Goal: Use online tool/utility: Utilize a website feature to perform a specific function

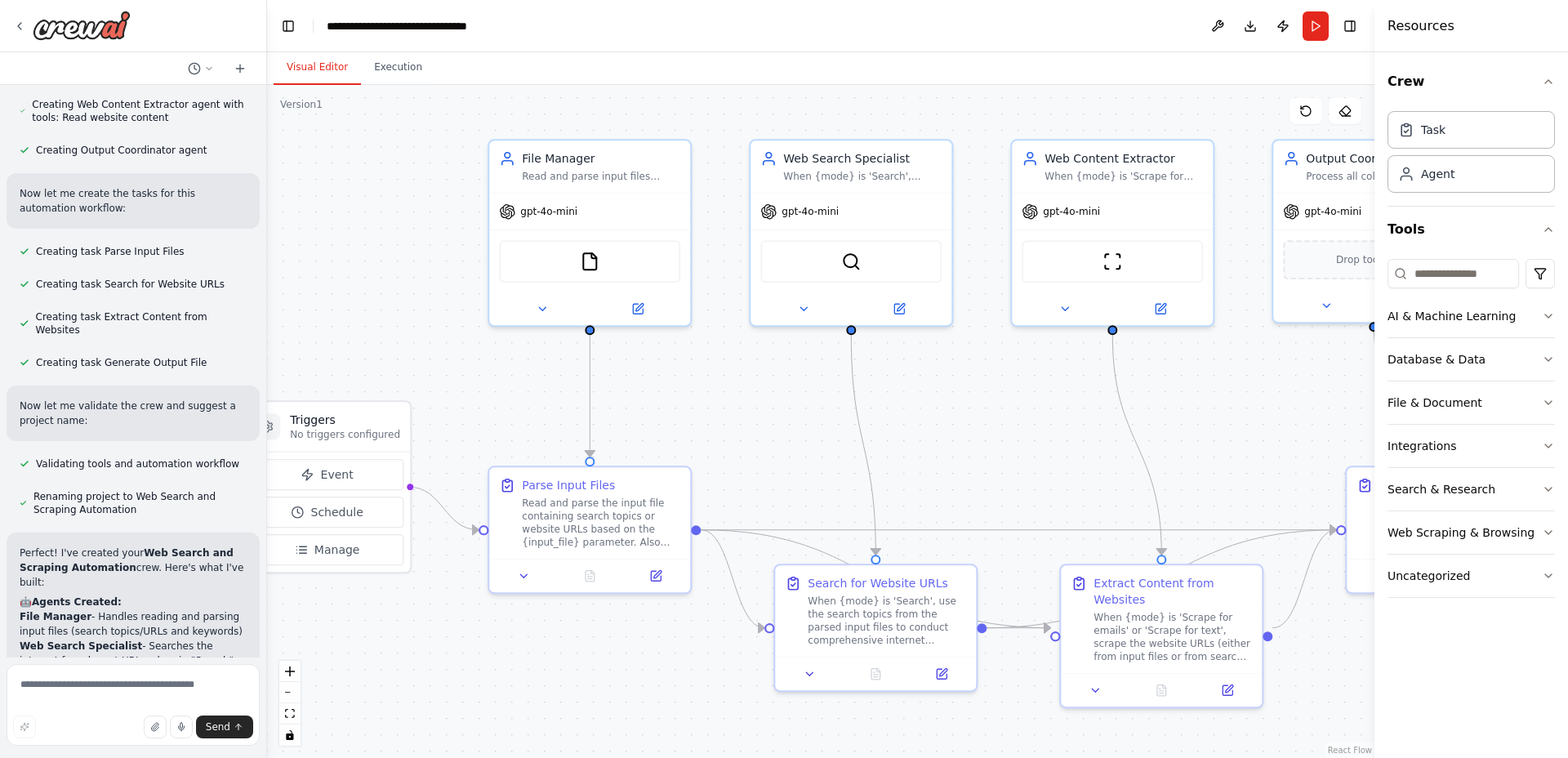
scroll to position [1143, 0]
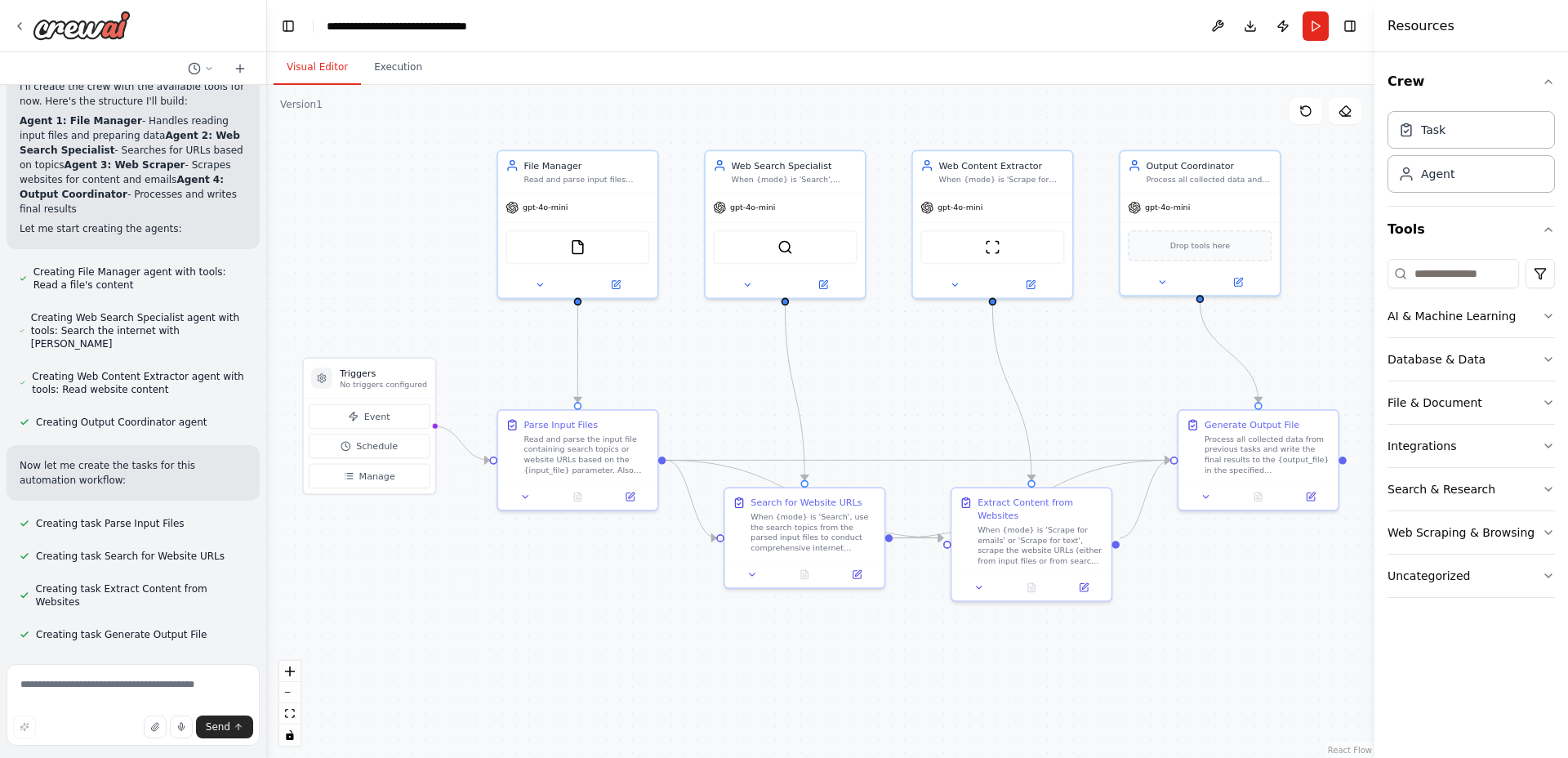
drag, startPoint x: 713, startPoint y: 167, endPoint x: 309, endPoint y: 143, distance: 404.7
click at [309, 143] on div ".deletable-edge-delete-btn { width: 20px; height: 20px; border: 0px solid #ffff…" at bounding box center [820, 421] width 1107 height 673
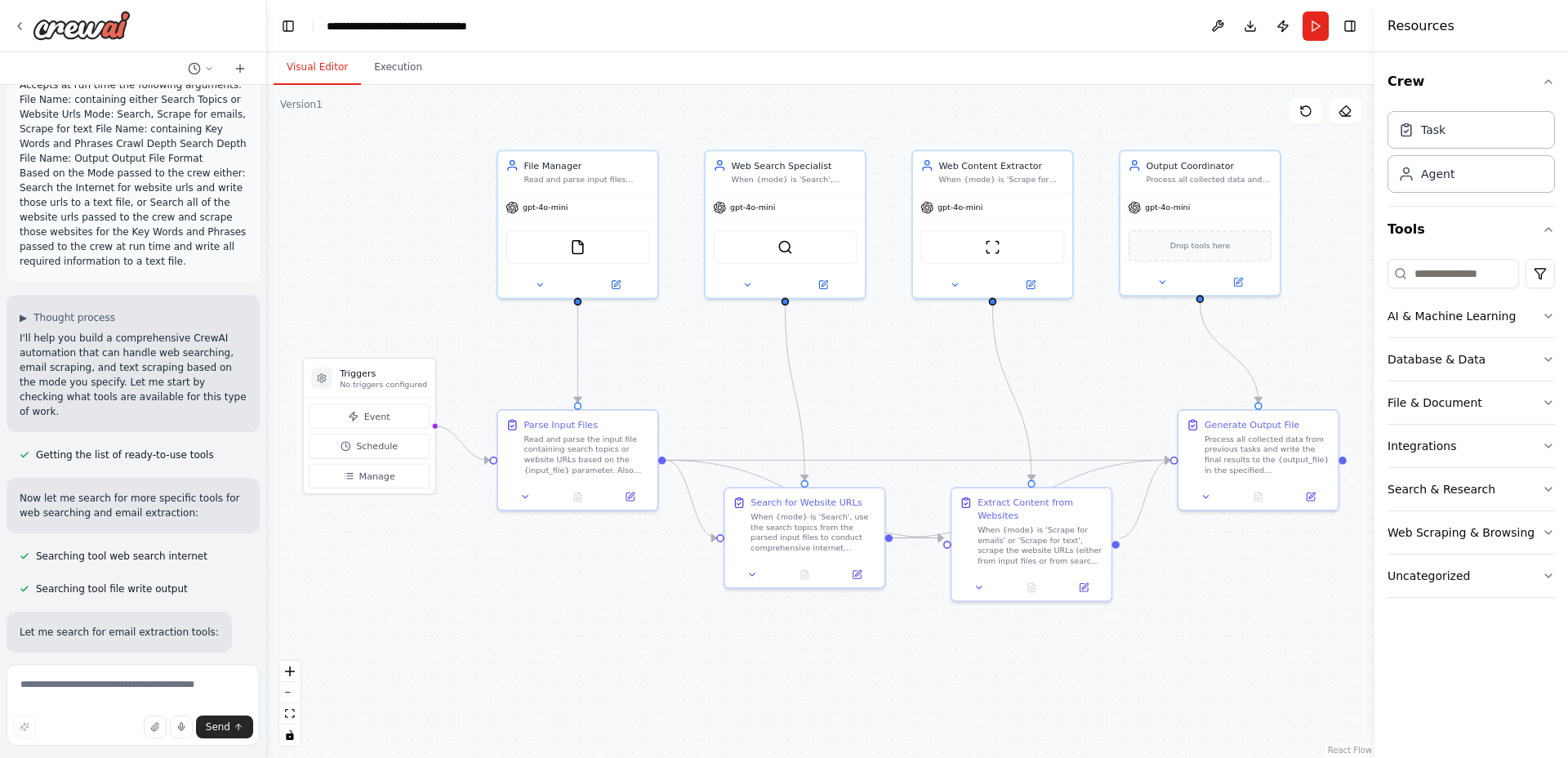
scroll to position [0, 0]
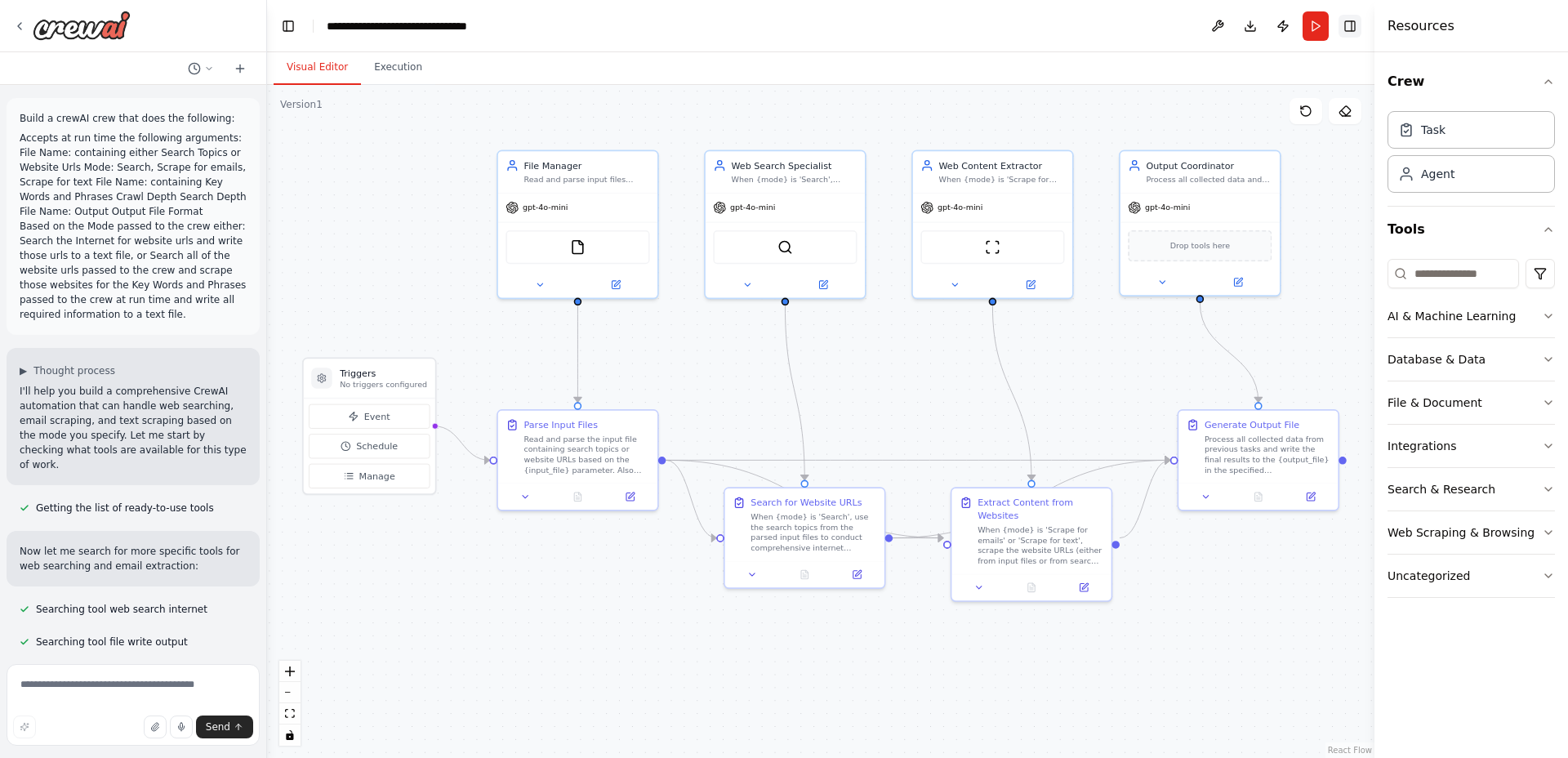
click at [1349, 23] on button "Toggle Right Sidebar" at bounding box center [1350, 27] width 23 height 23
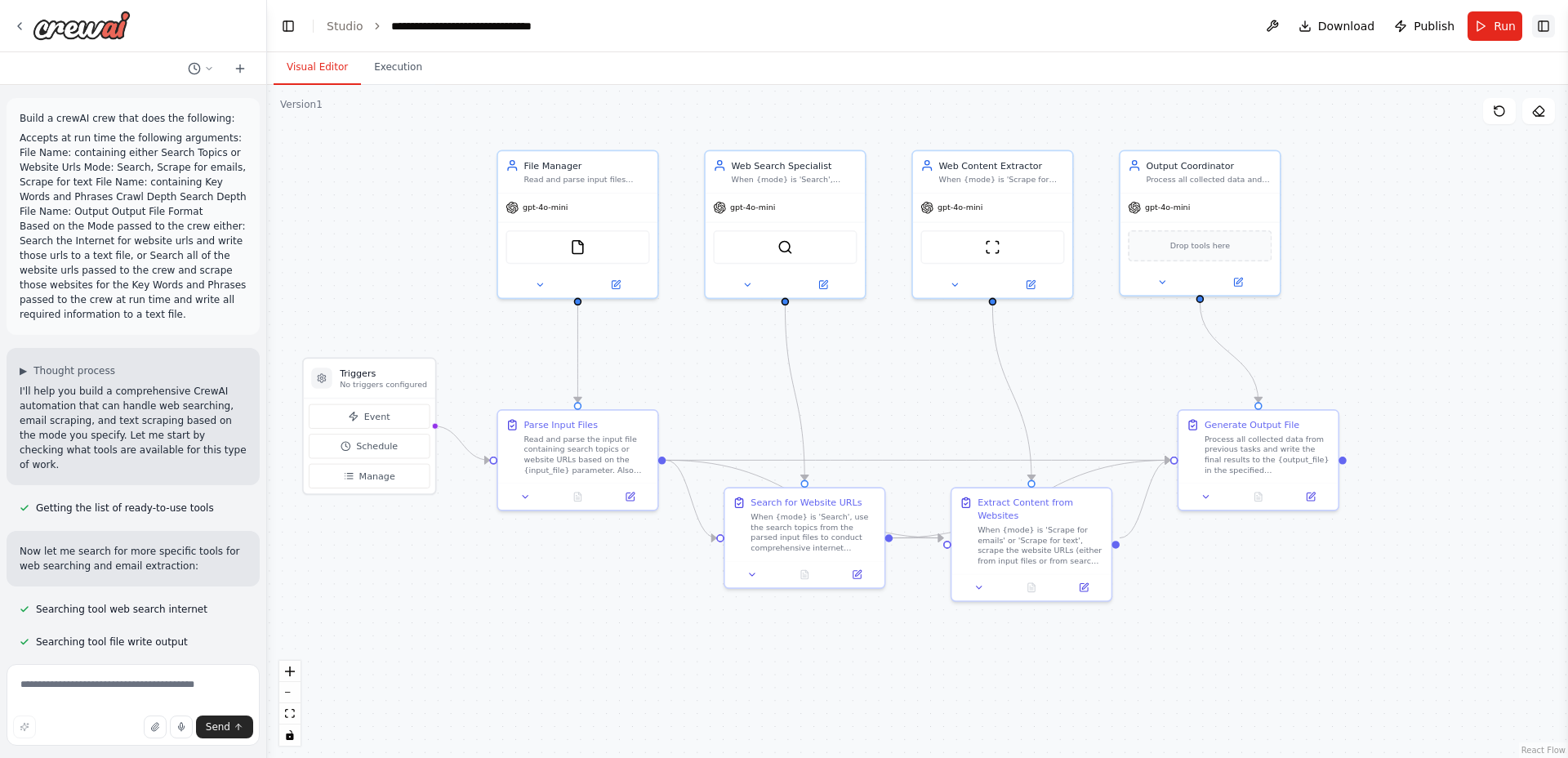
click at [1544, 29] on button "Toggle Right Sidebar" at bounding box center [1543, 27] width 23 height 23
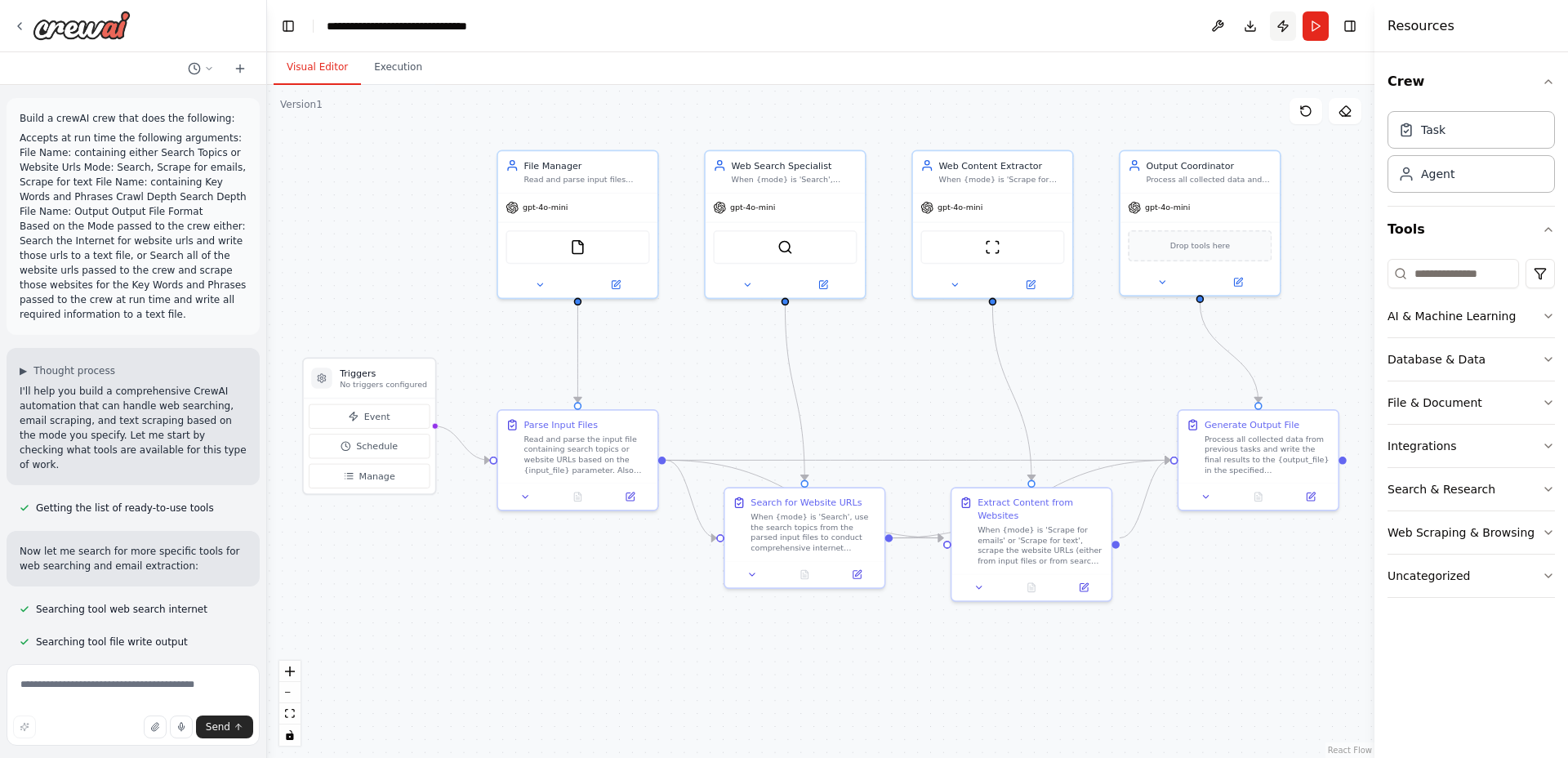
click at [1284, 24] on button "Publish" at bounding box center [1283, 26] width 26 height 29
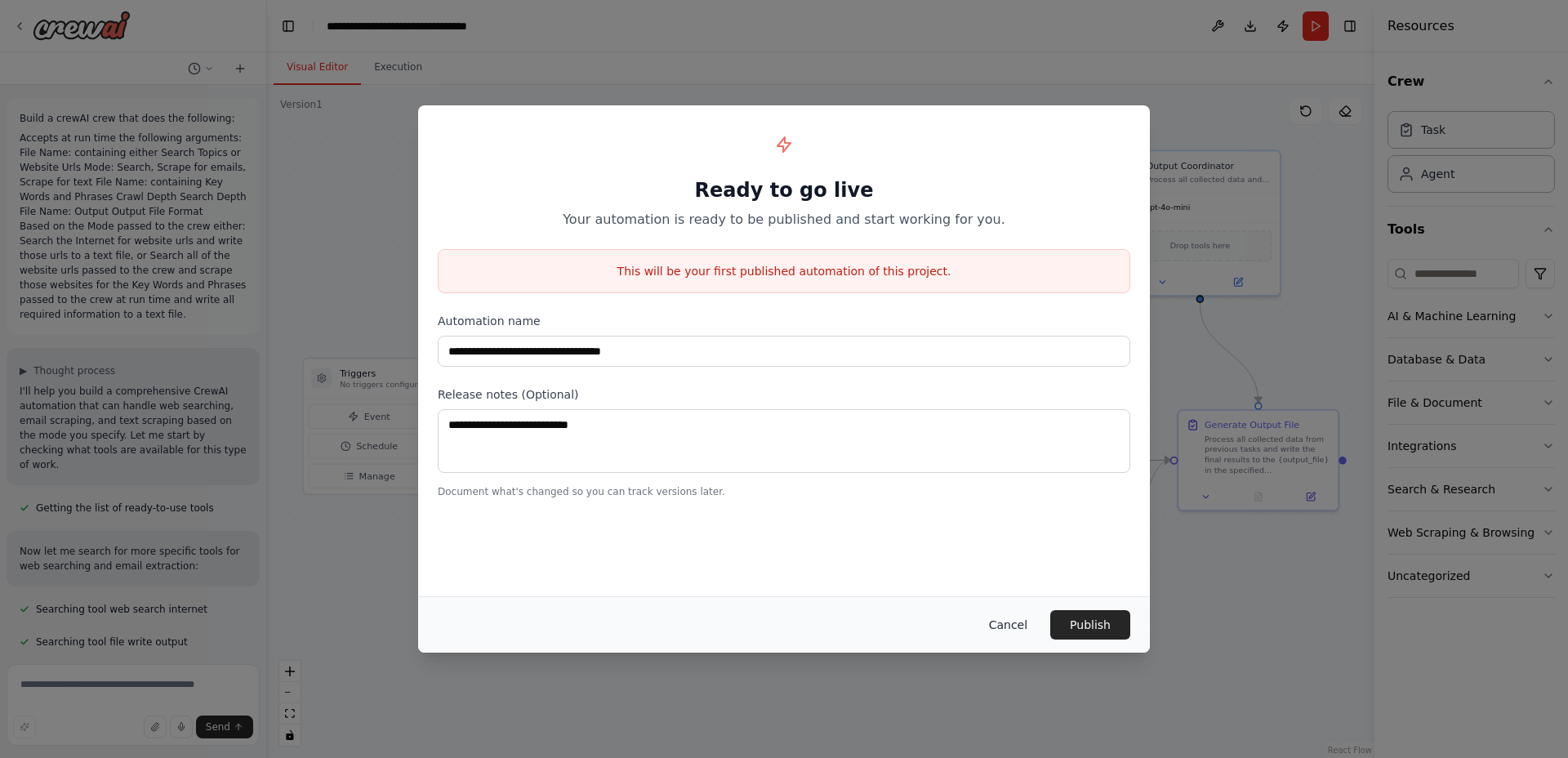
click at [1009, 619] on button "Cancel" at bounding box center [1007, 625] width 64 height 29
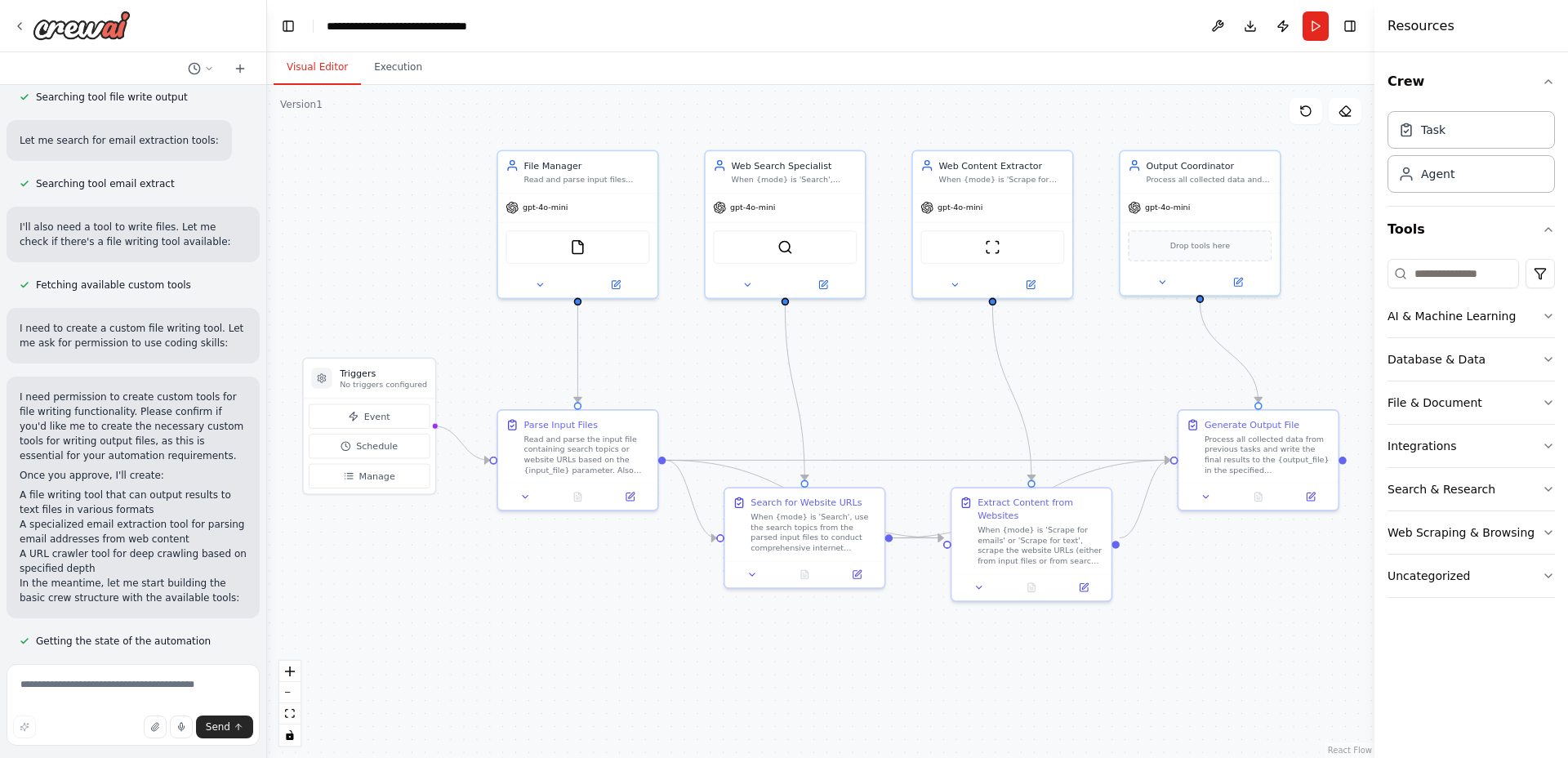
scroll to position [272, 0]
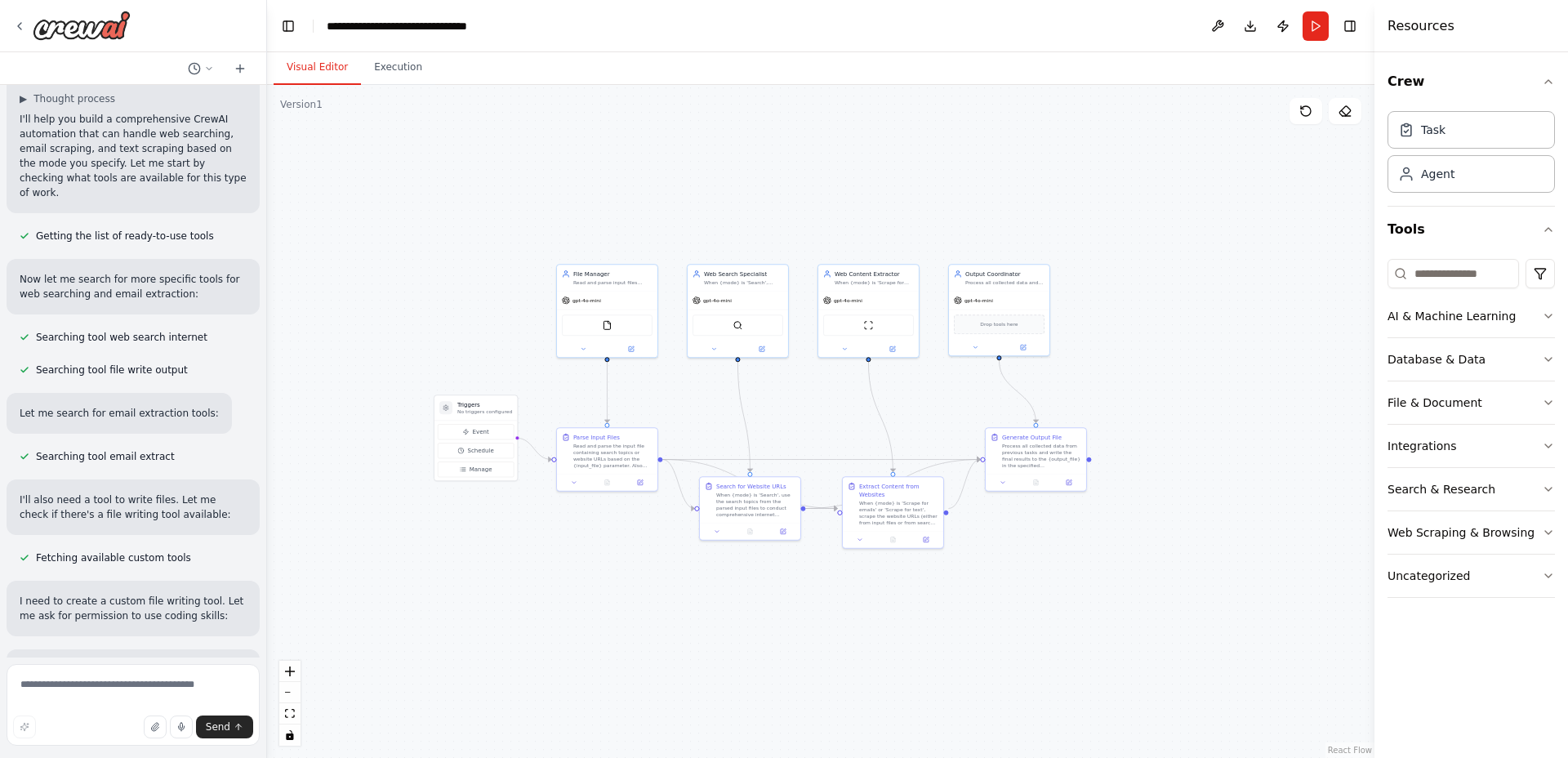
drag, startPoint x: 698, startPoint y: 191, endPoint x: 626, endPoint y: 245, distance: 90.0
click at [626, 245] on div ".deletable-edge-delete-btn { width: 20px; height: 20px; border: 0px solid #ffff…" at bounding box center [820, 421] width 1107 height 673
click at [291, 23] on button "Toggle Left Sidebar" at bounding box center [289, 27] width 23 height 23
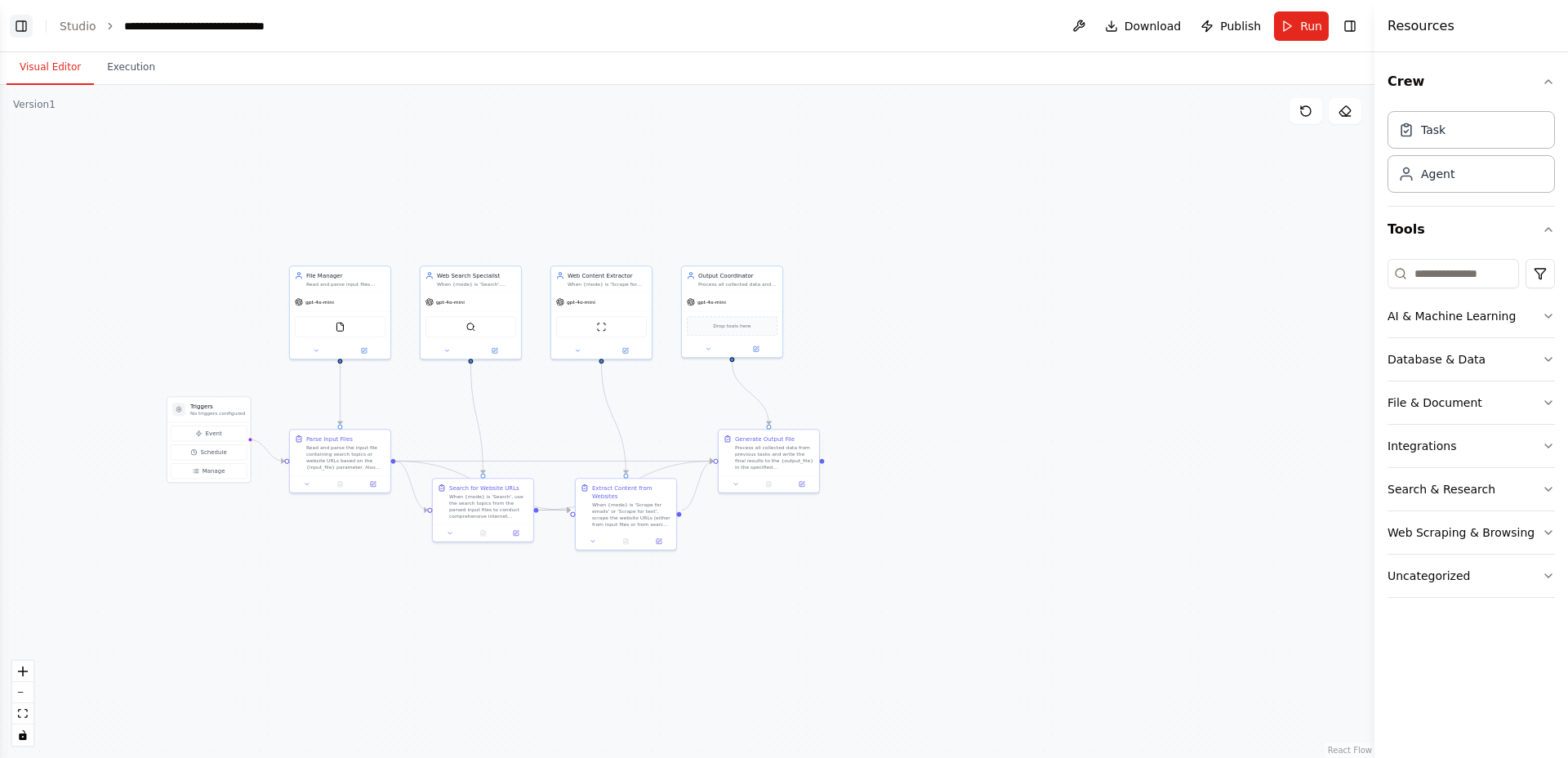
click at [18, 18] on button "Toggle Left Sidebar" at bounding box center [21, 27] width 23 height 23
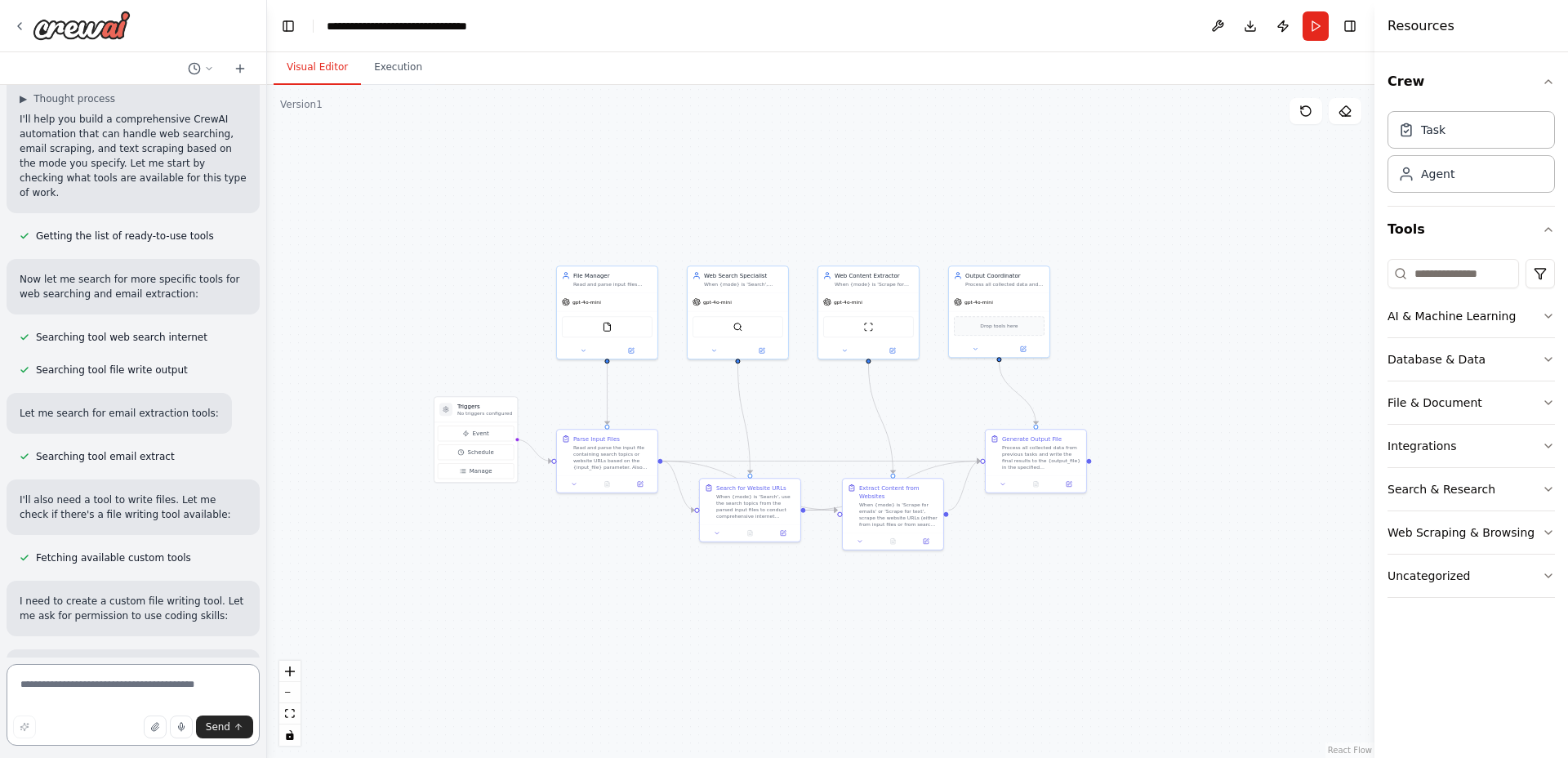
click at [138, 674] on textarea at bounding box center [132, 705] width 253 height 81
type textarea "**********"
click at [227, 735] on button "Send" at bounding box center [224, 727] width 57 height 23
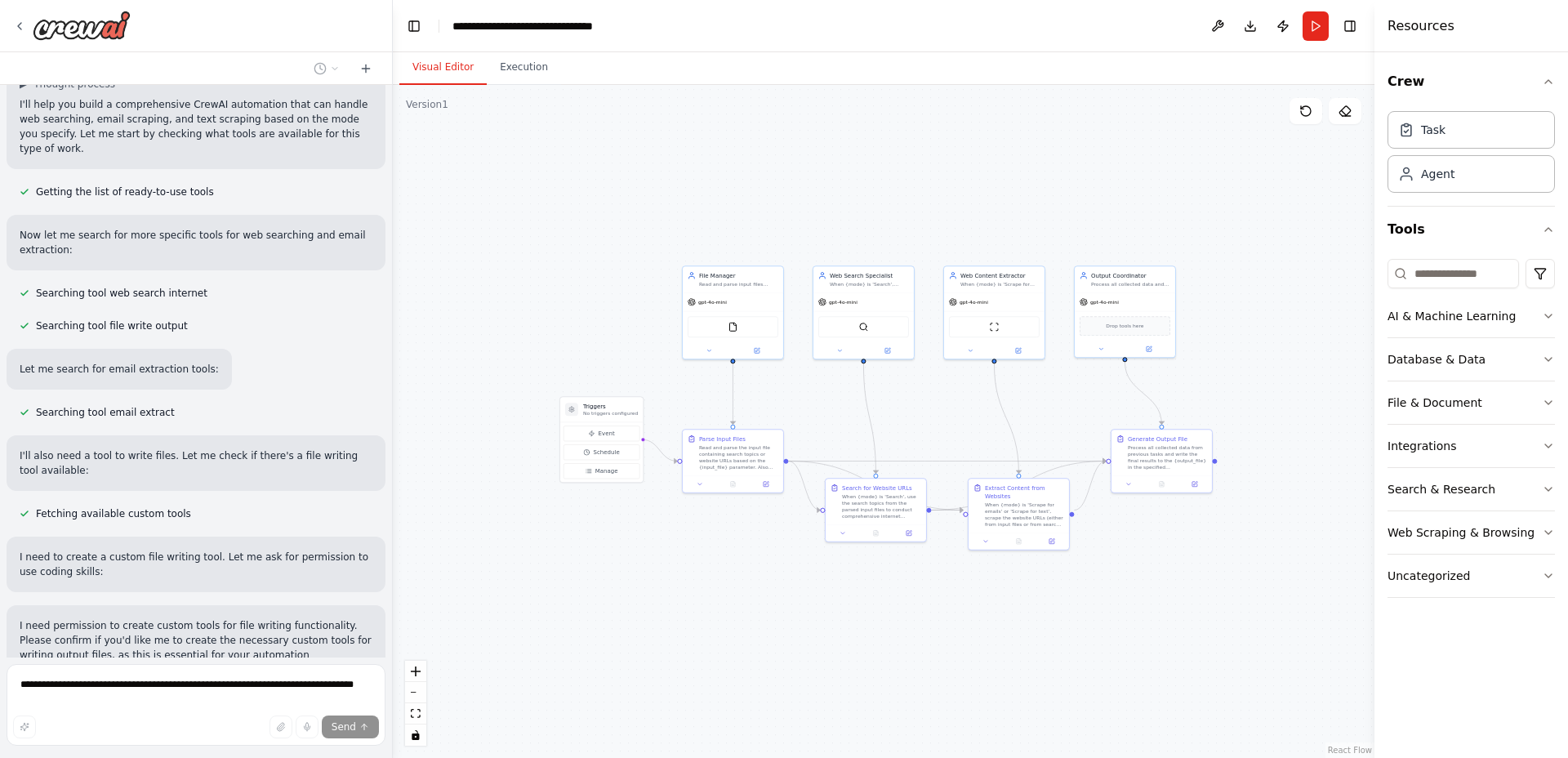
scroll to position [199, 0]
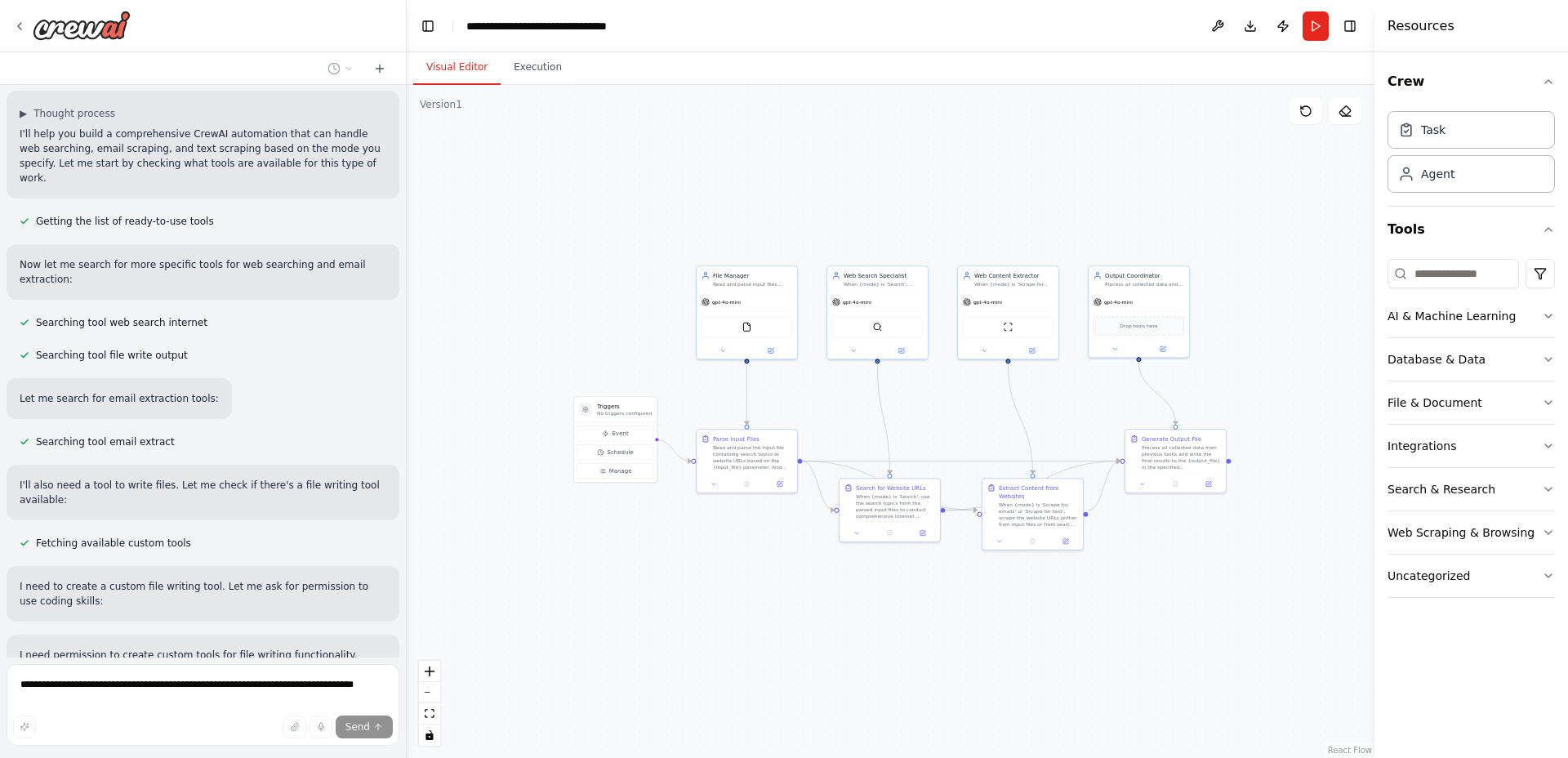
drag, startPoint x: 267, startPoint y: 449, endPoint x: 407, endPoint y: 445, distance: 140.1
click at [407, 445] on div "Build a crewAI crew that does the following: Accepts at run time the following …" at bounding box center [784, 379] width 1568 height 758
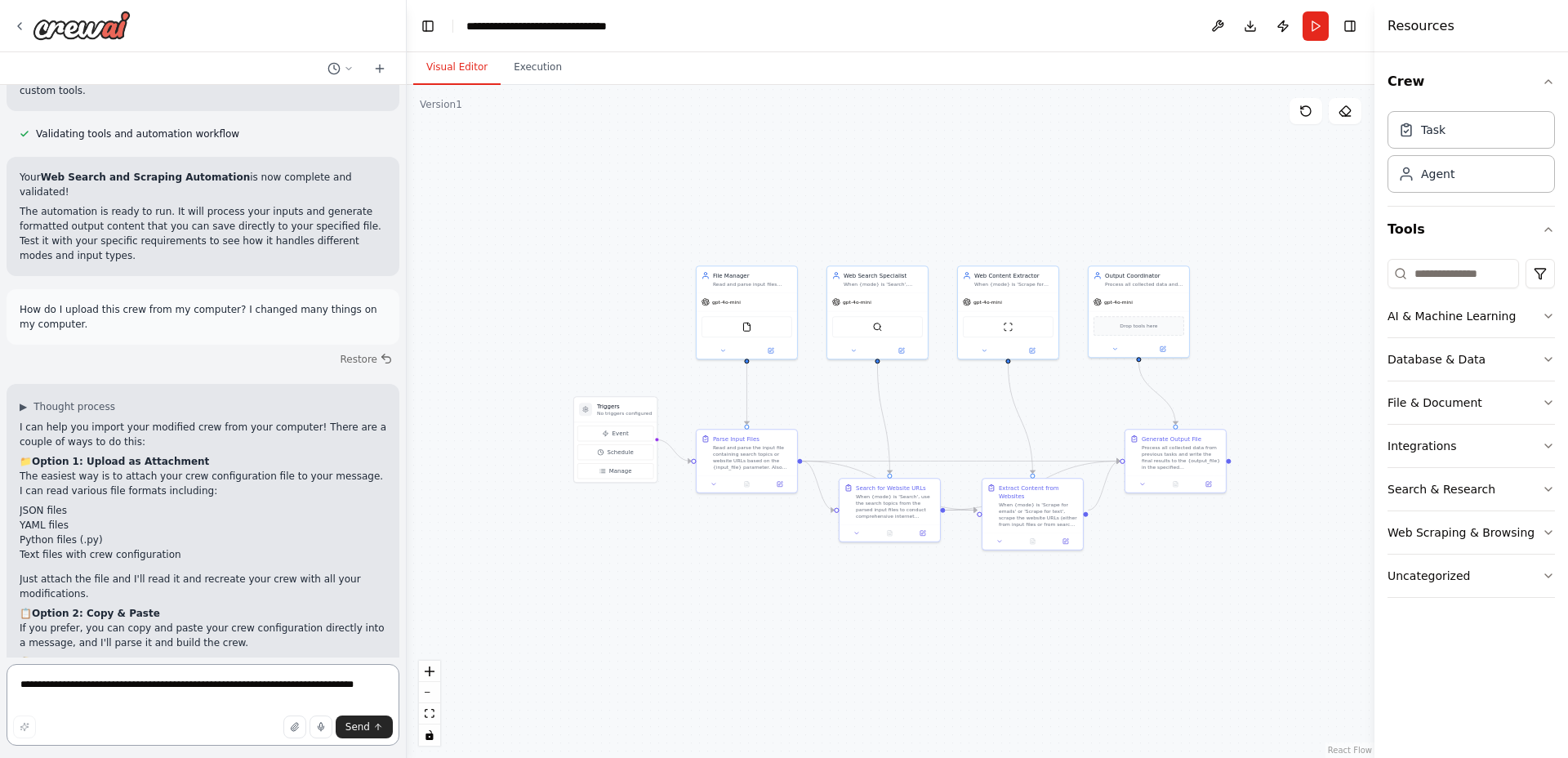
scroll to position [3430, 0]
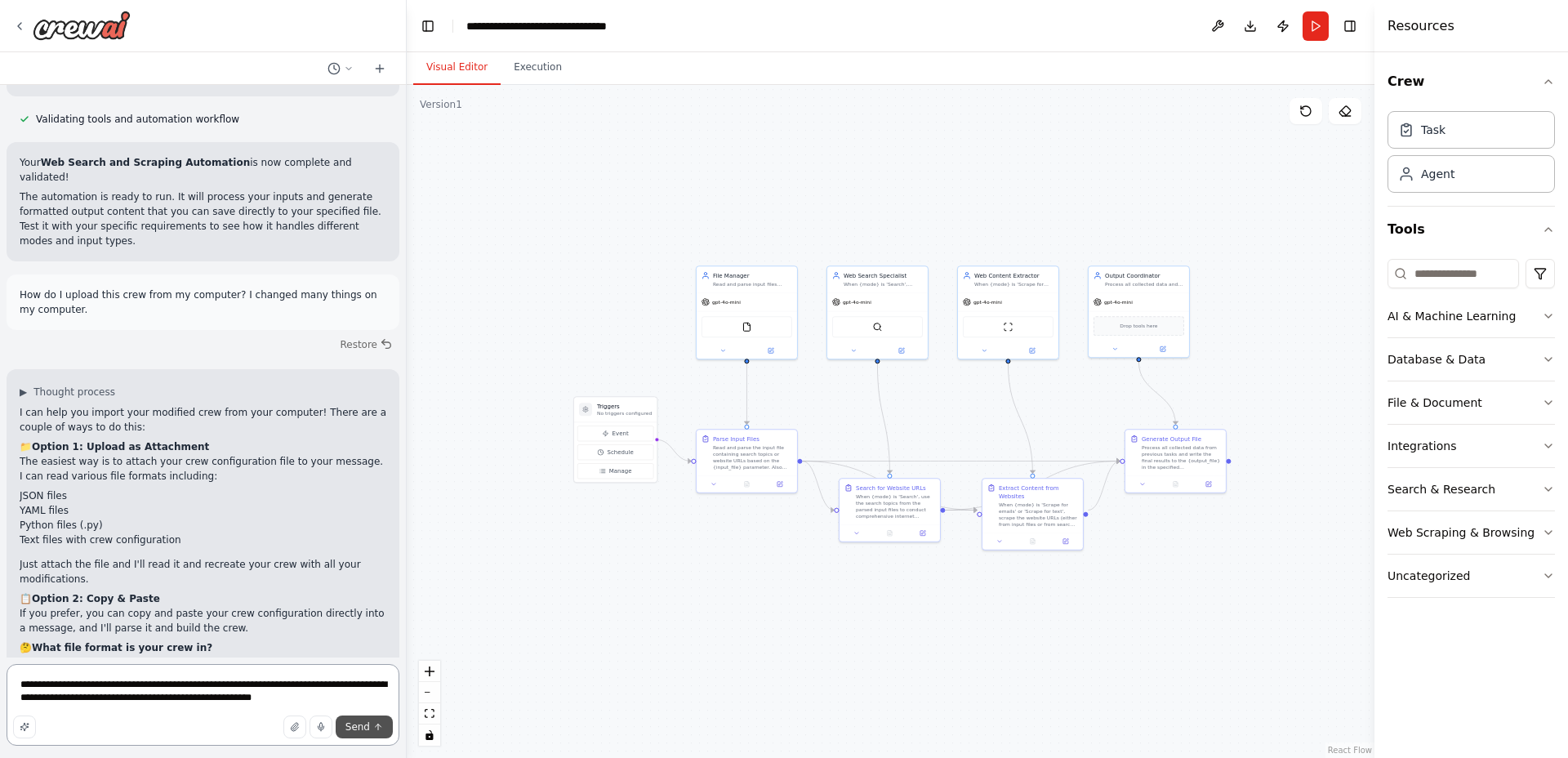
type textarea "**********"
click at [349, 721] on span "Send" at bounding box center [358, 727] width 25 height 13
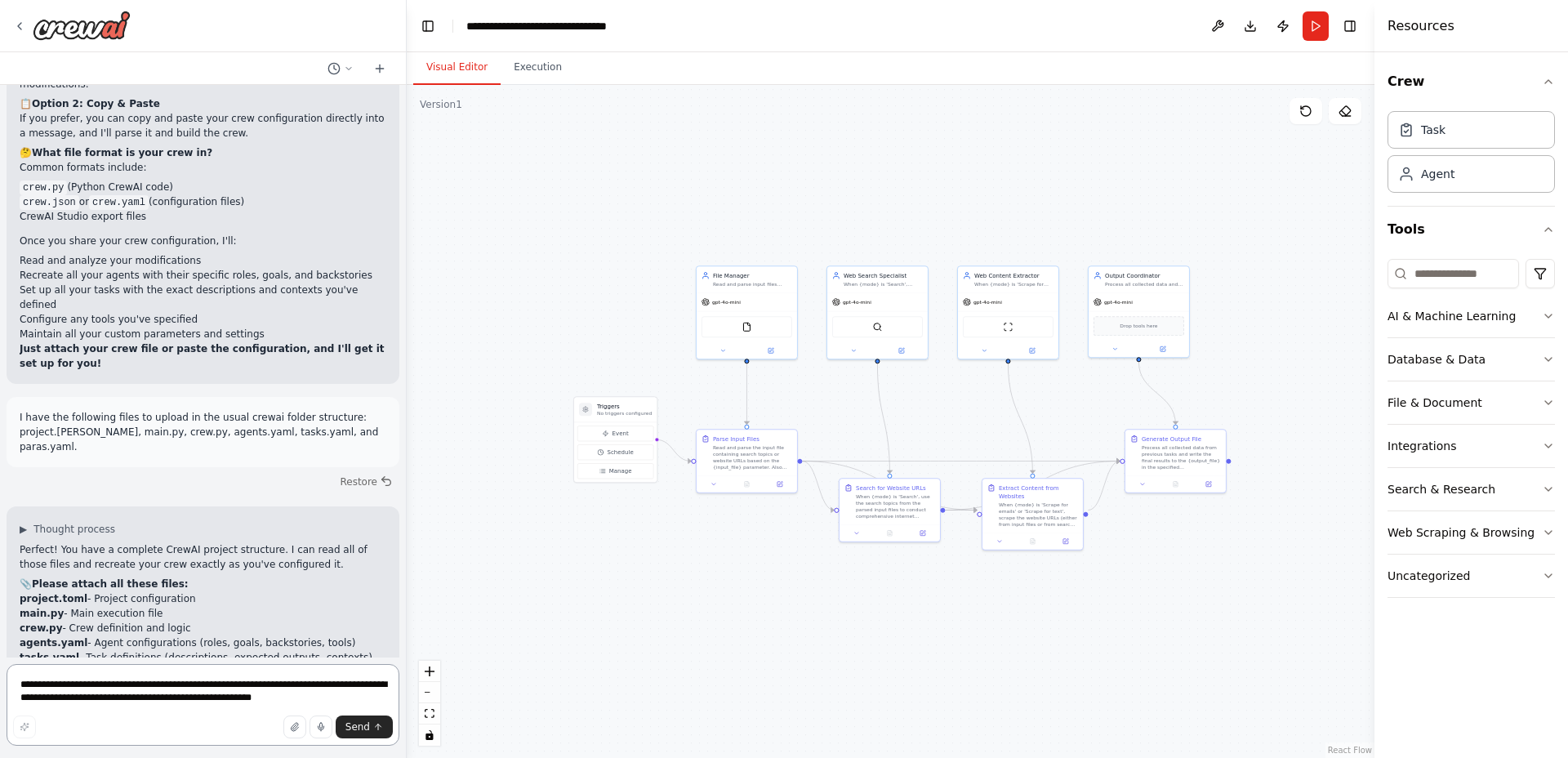
scroll to position [3940, 0]
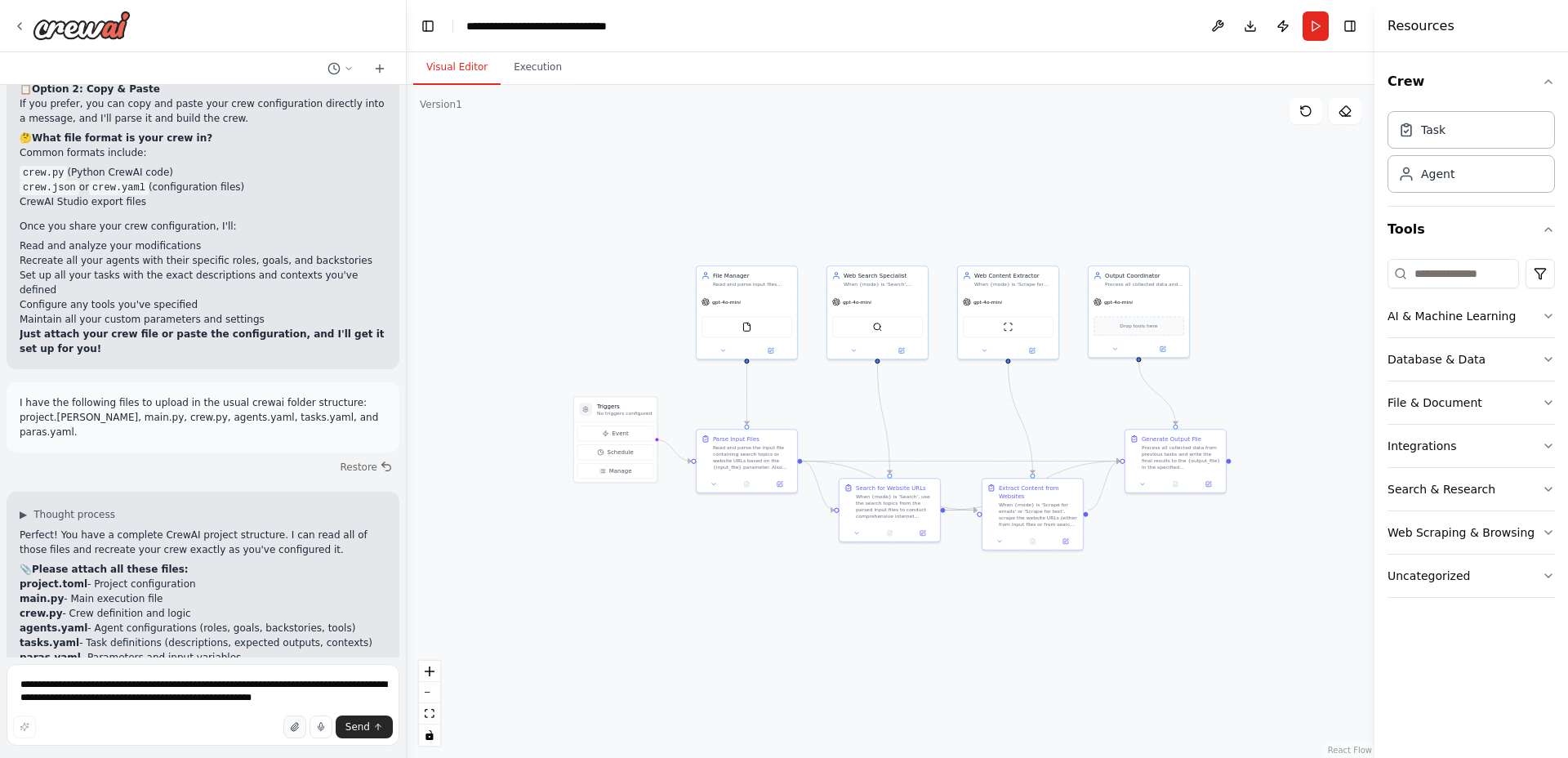
click at [299, 724] on icon "button" at bounding box center [294, 727] width 10 height 10
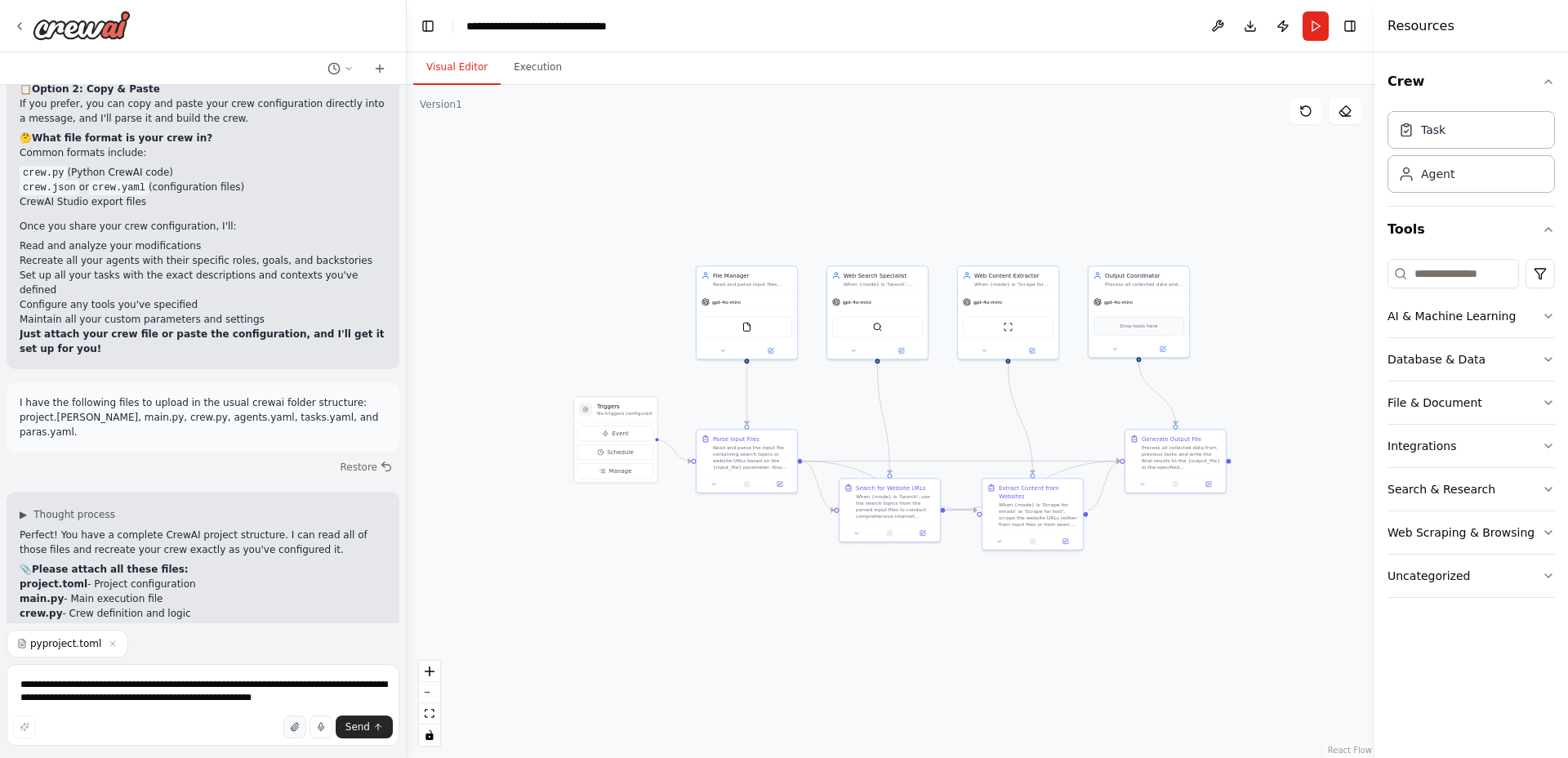
click at [293, 731] on icon "button" at bounding box center [294, 727] width 10 height 10
click at [299, 724] on icon "button" at bounding box center [294, 727] width 10 height 10
click at [298, 730] on icon "button" at bounding box center [293, 727] width 6 height 8
click at [297, 725] on icon "button" at bounding box center [294, 727] width 10 height 10
click at [333, 627] on div "pyproject.toml main.py crew.py agents.yaml tasks.yaml" at bounding box center [202, 626] width 393 height 62
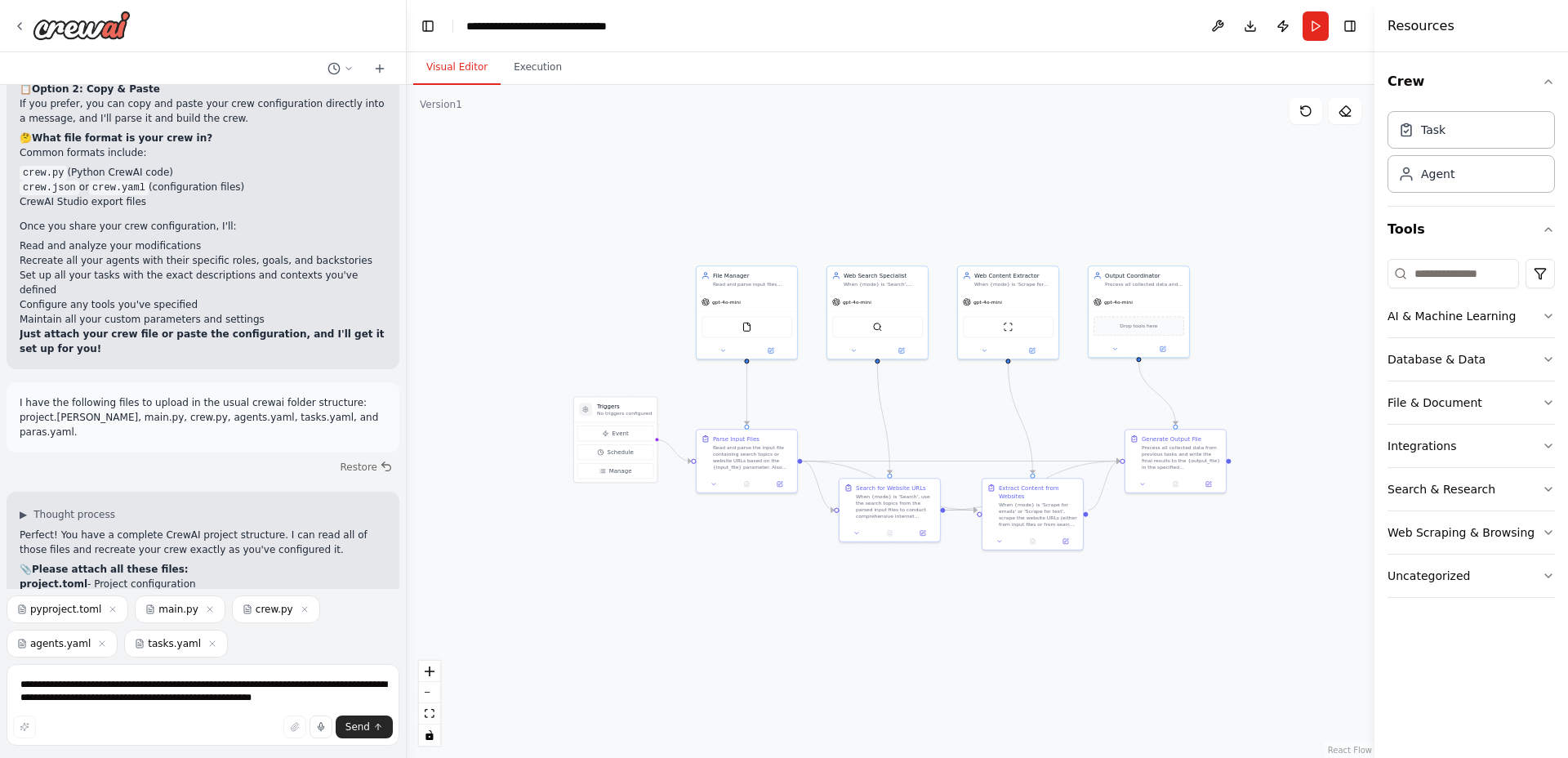
scroll to position [4009, 0]
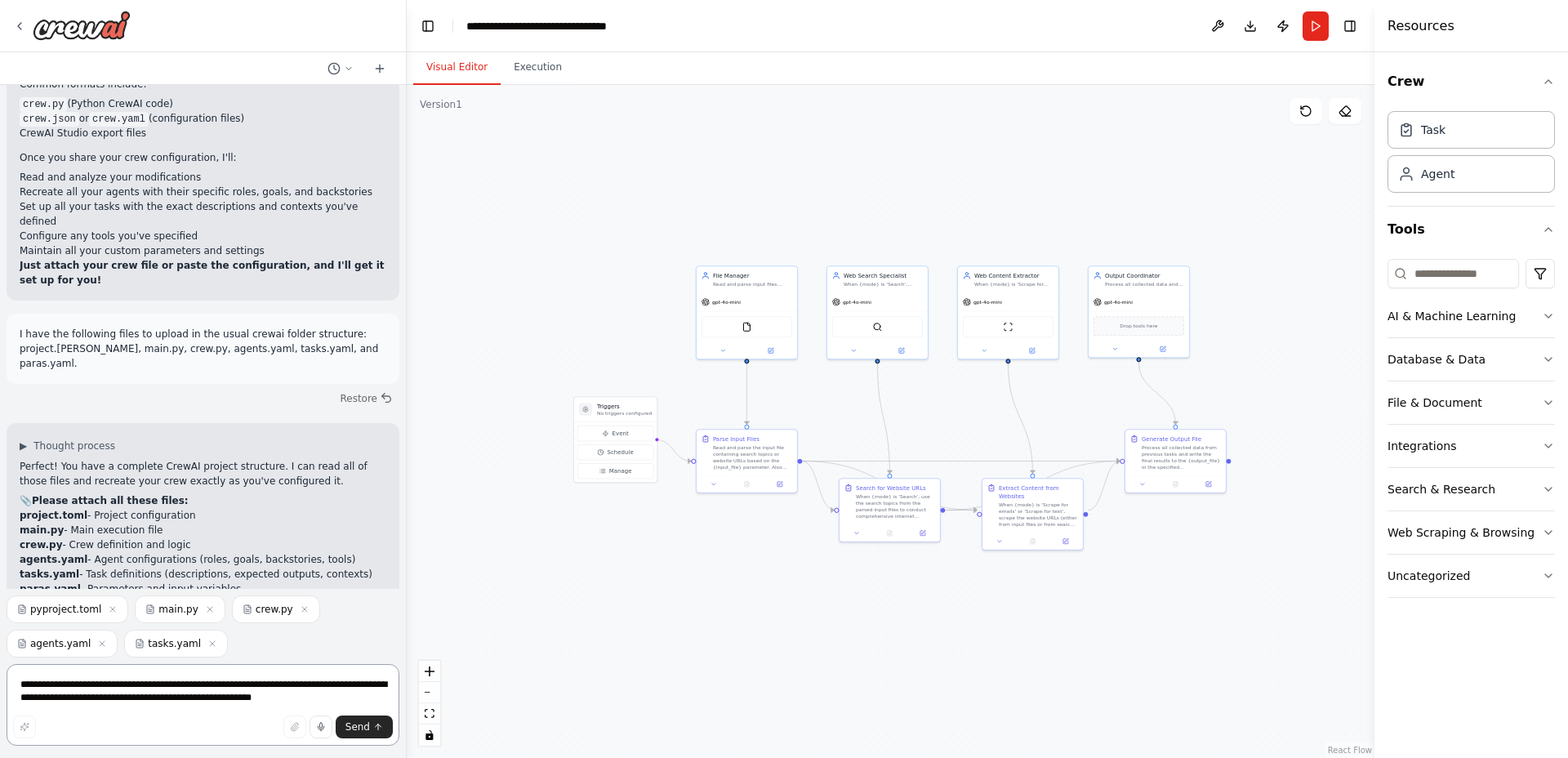
click at [294, 685] on textarea "**********" at bounding box center [202, 705] width 393 height 81
type textarea "**********"
click at [358, 723] on span "Send" at bounding box center [358, 727] width 25 height 13
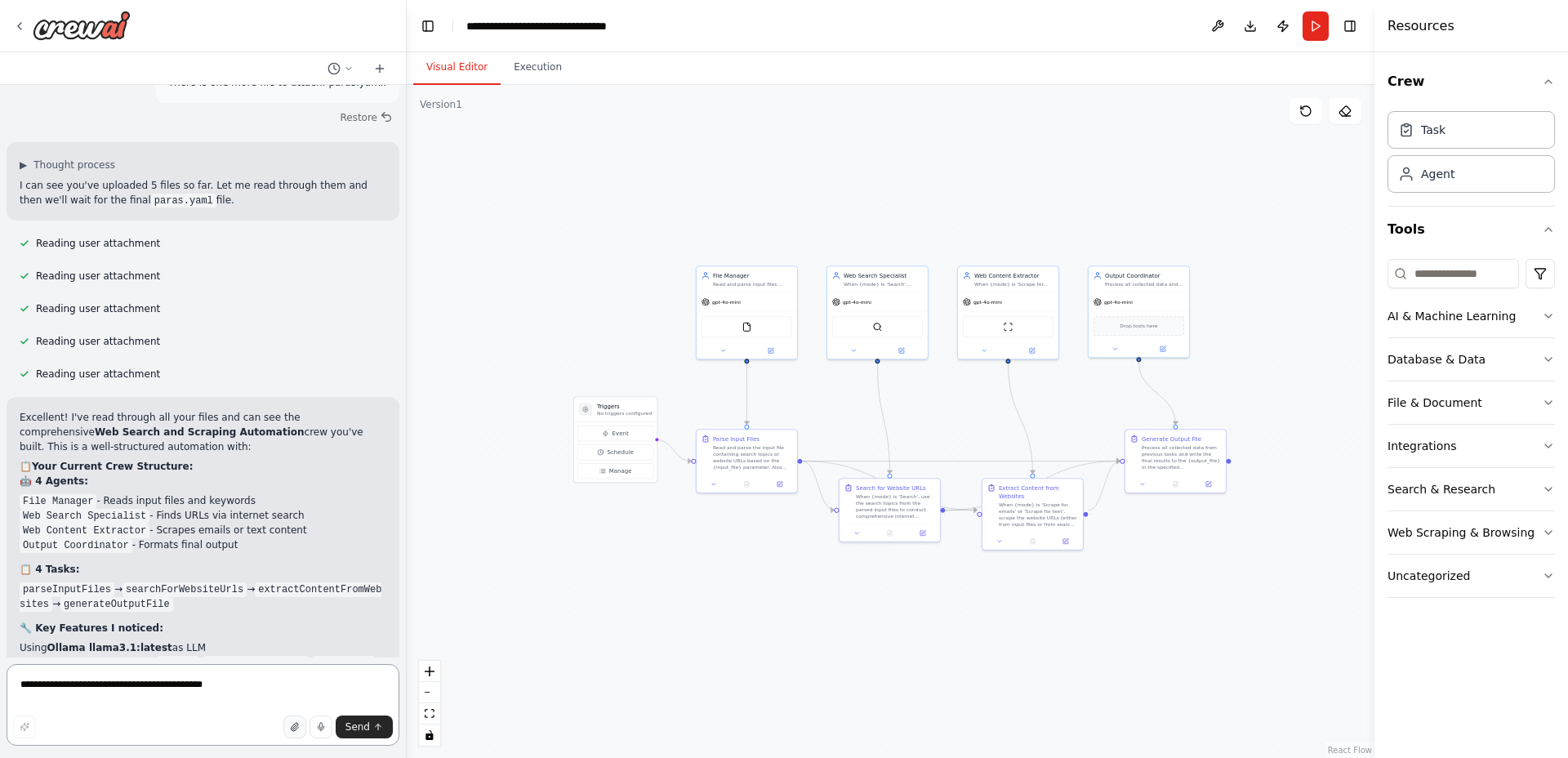
scroll to position [4815, 0]
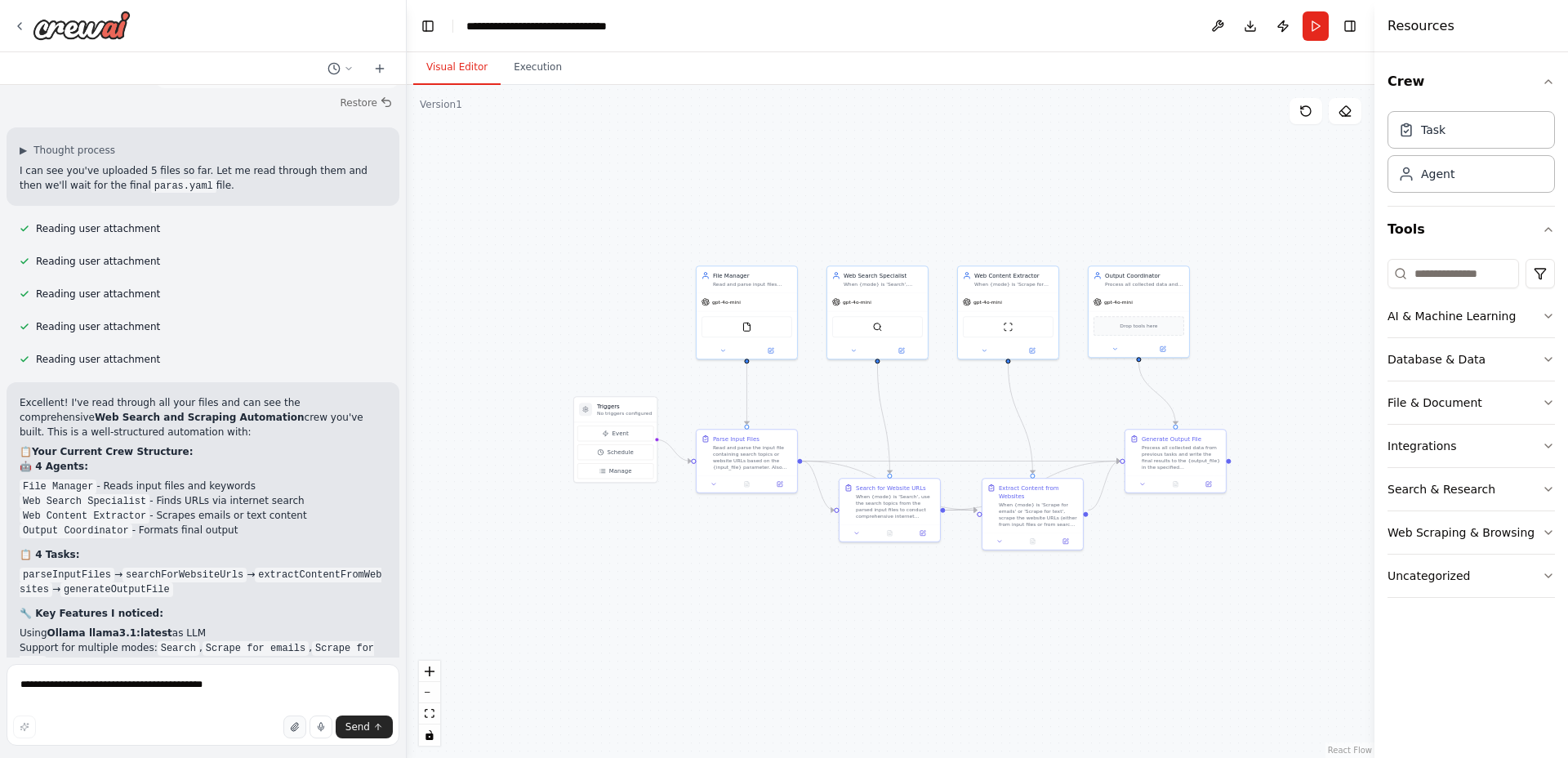
click at [297, 725] on icon "button" at bounding box center [294, 727] width 10 height 10
click at [354, 721] on span "Send" at bounding box center [358, 727] width 25 height 13
click at [355, 719] on button "Send" at bounding box center [364, 727] width 57 height 23
click at [273, 674] on textarea "**********" at bounding box center [202, 705] width 393 height 81
type textarea "**********"
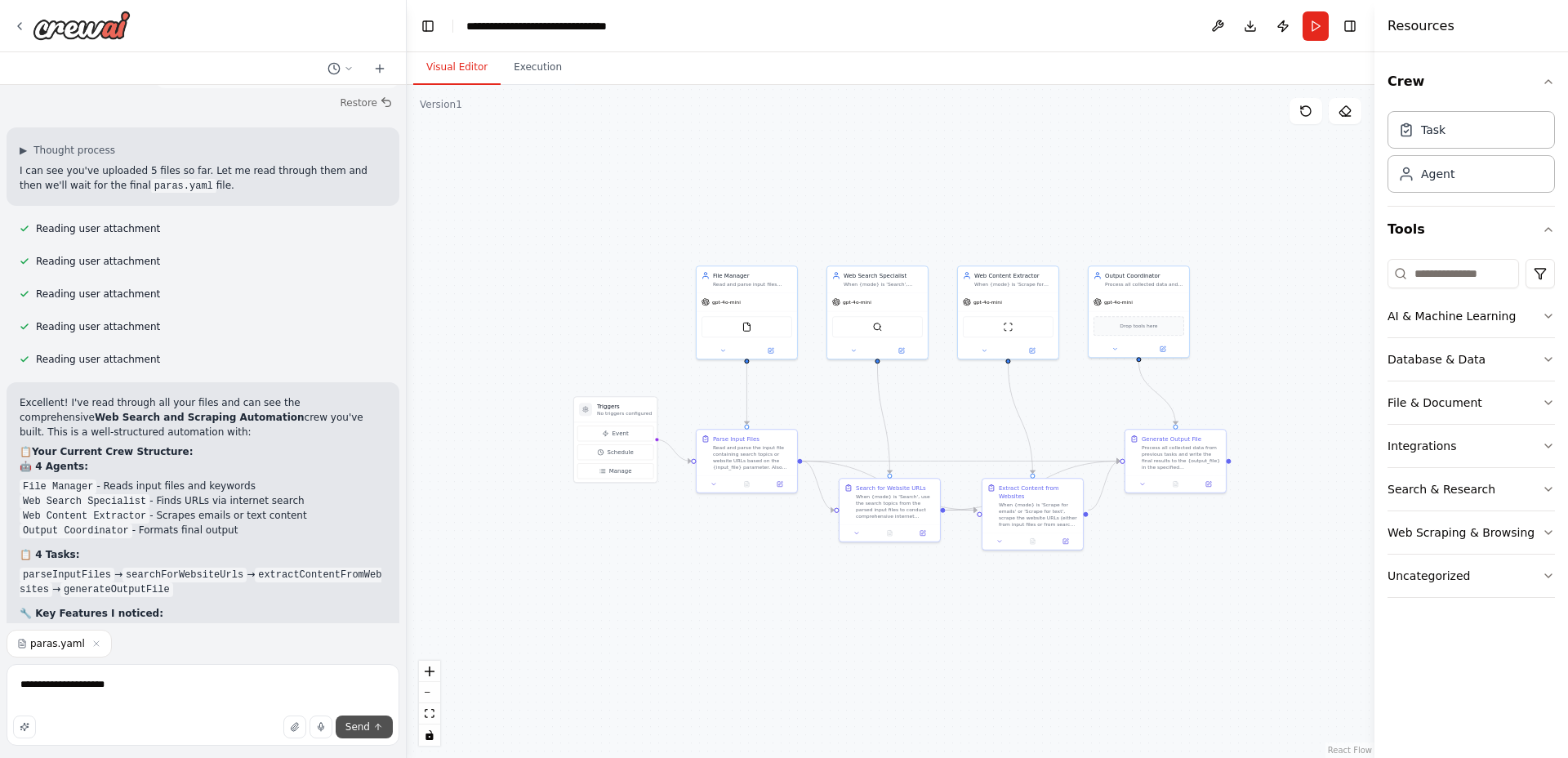
click at [366, 728] on span "Send" at bounding box center [358, 727] width 25 height 13
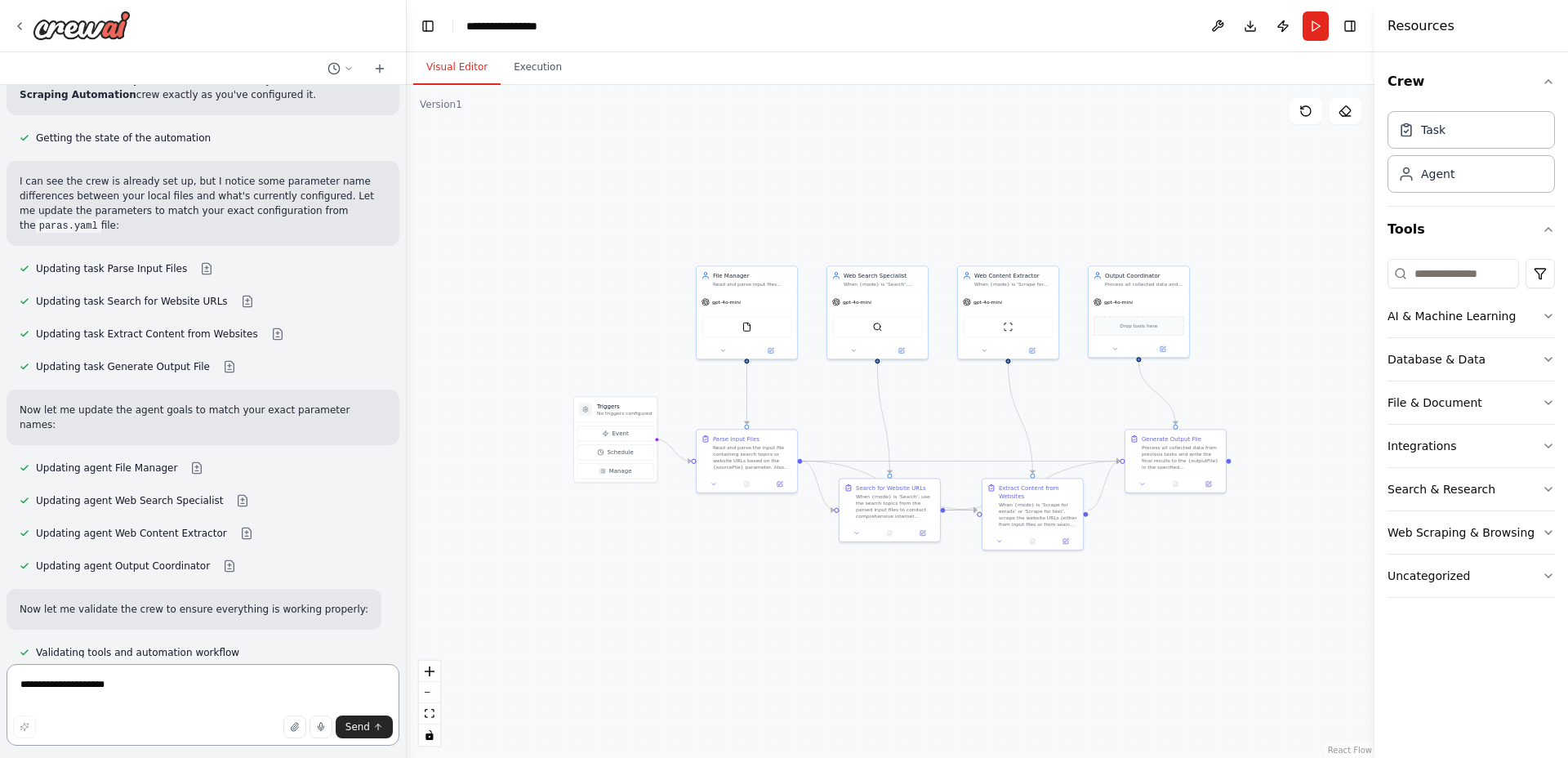
scroll to position [6062, 0]
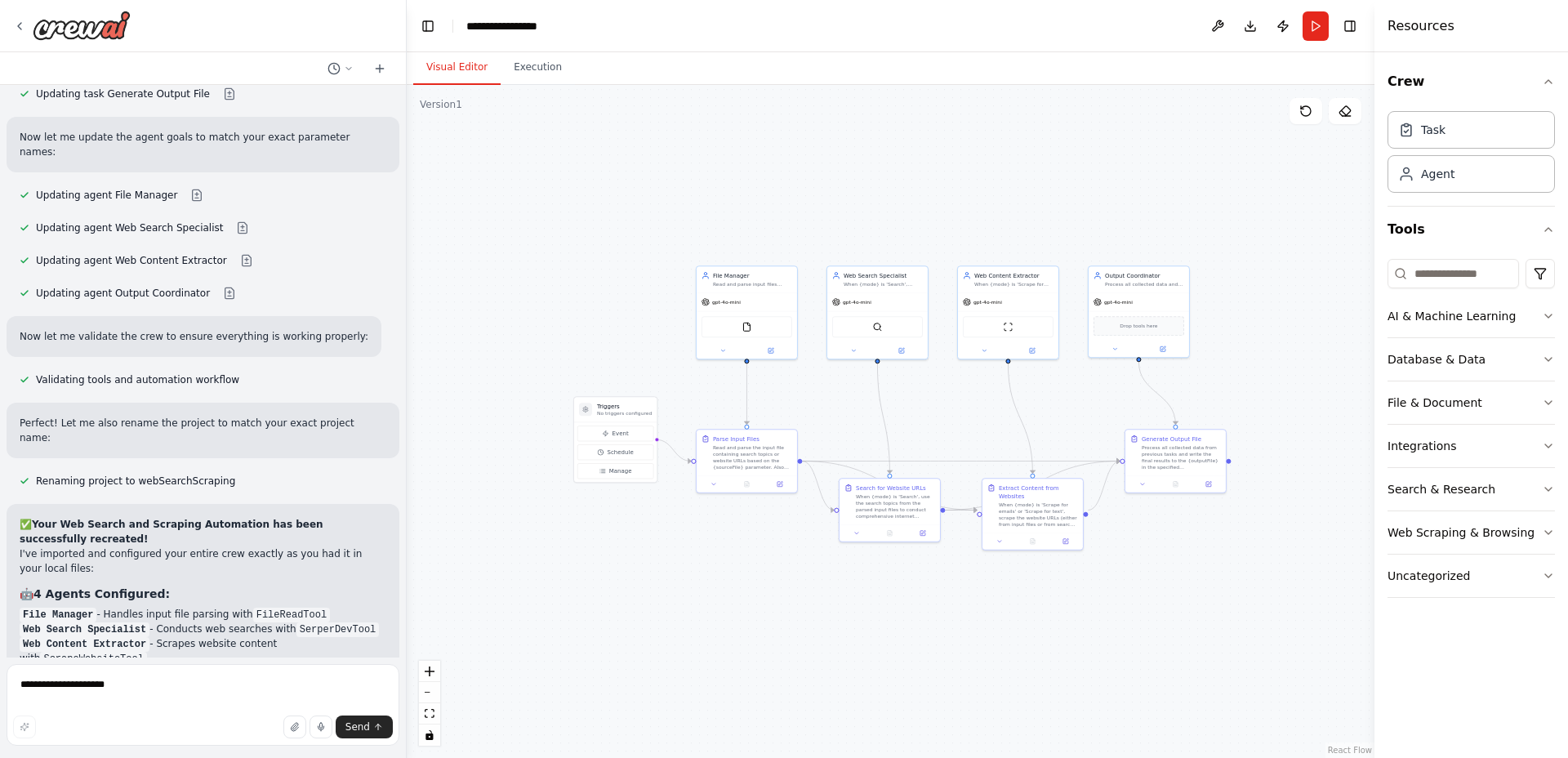
click at [41, 519] on strong "Your Web Search and Scraping Automation has been successfully recreated!" at bounding box center [171, 532] width 304 height 27
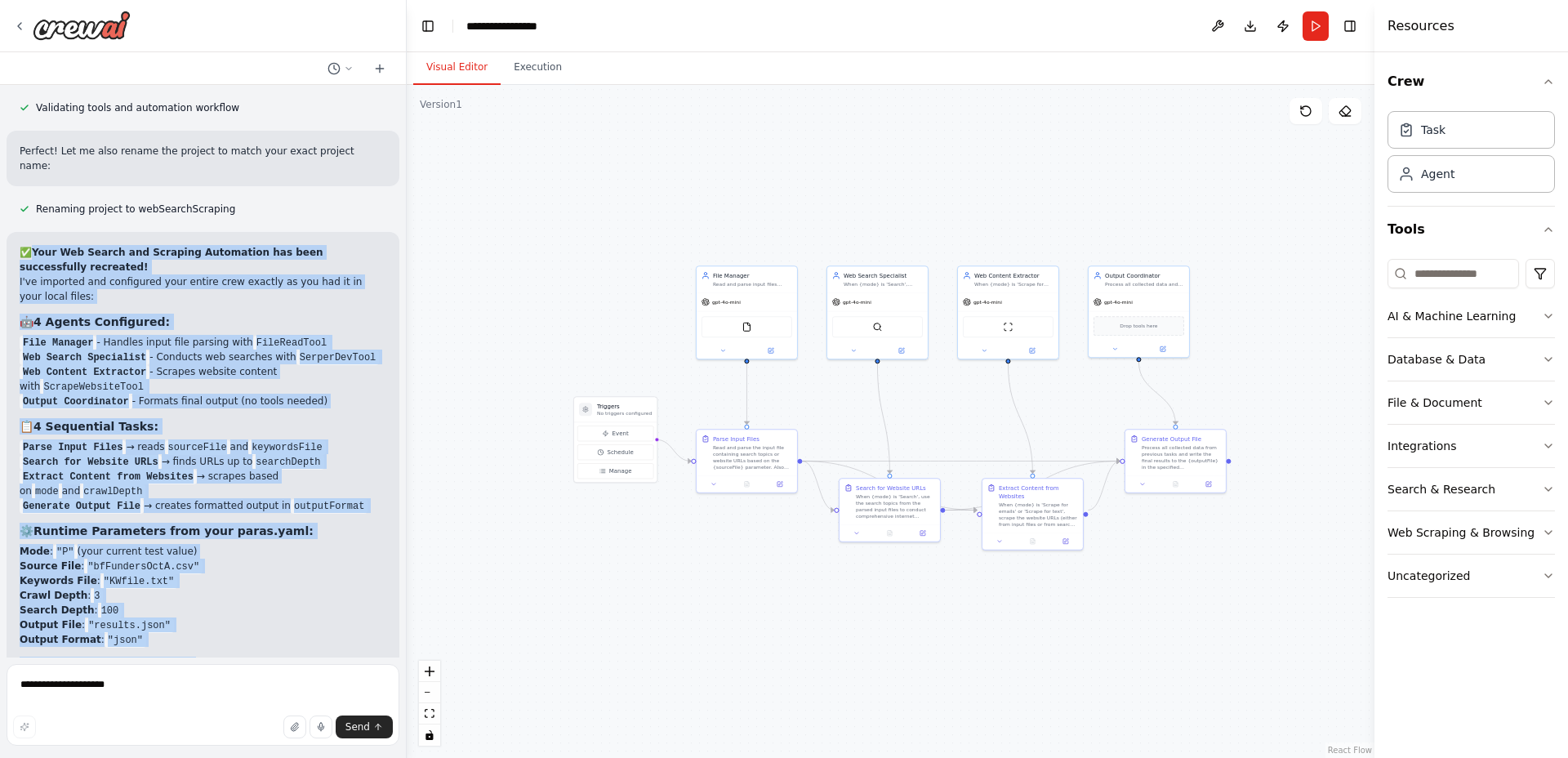
copy div "Your Web Search and Scraping Automation has been successfully recreated! I've i…"
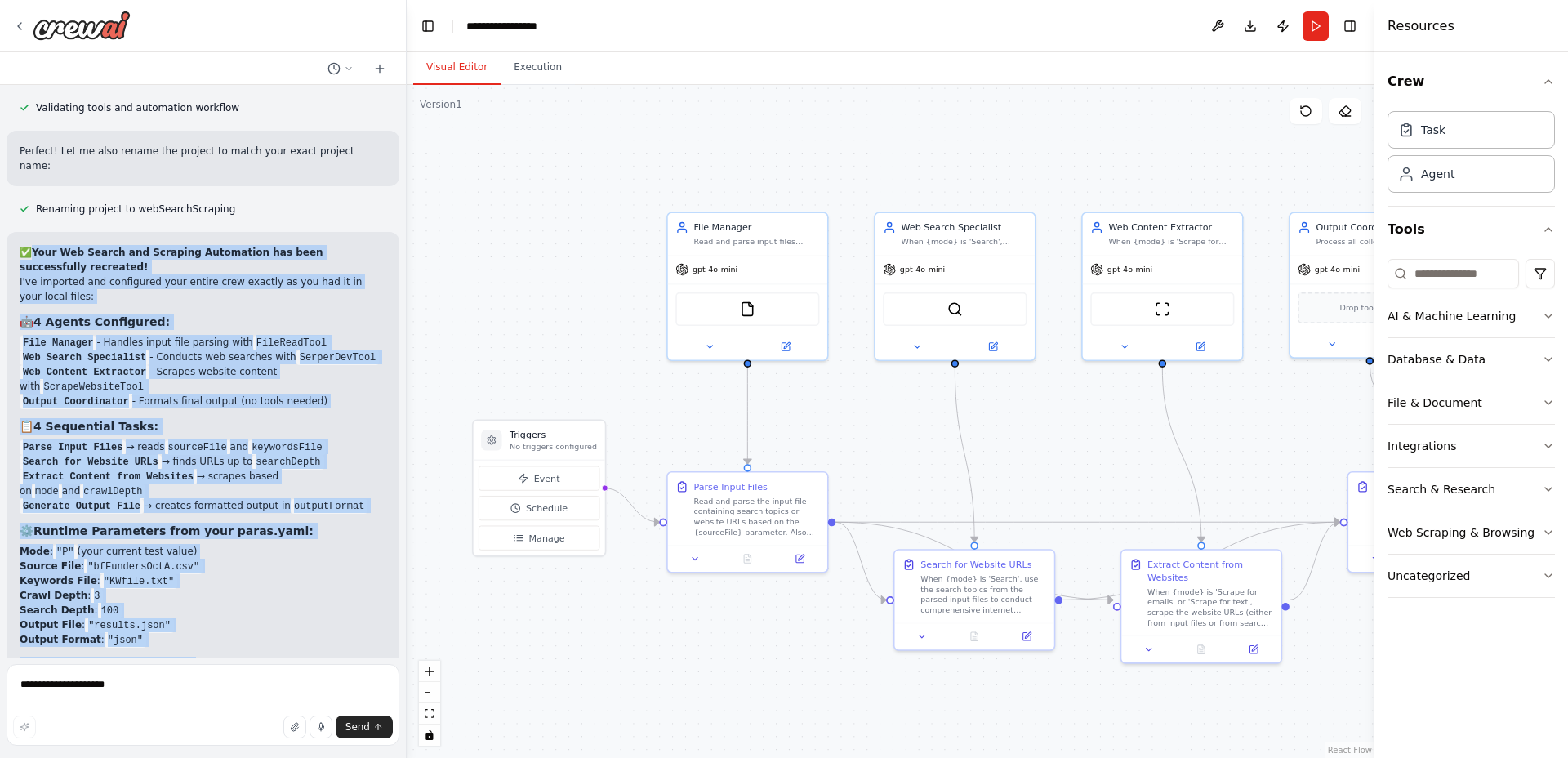
drag, startPoint x: 530, startPoint y: 303, endPoint x: 403, endPoint y: 271, distance: 131.0
click at [403, 271] on div "Build a crewAI crew that does the following: Accepts at run time the following …" at bounding box center [784, 379] width 1568 height 758
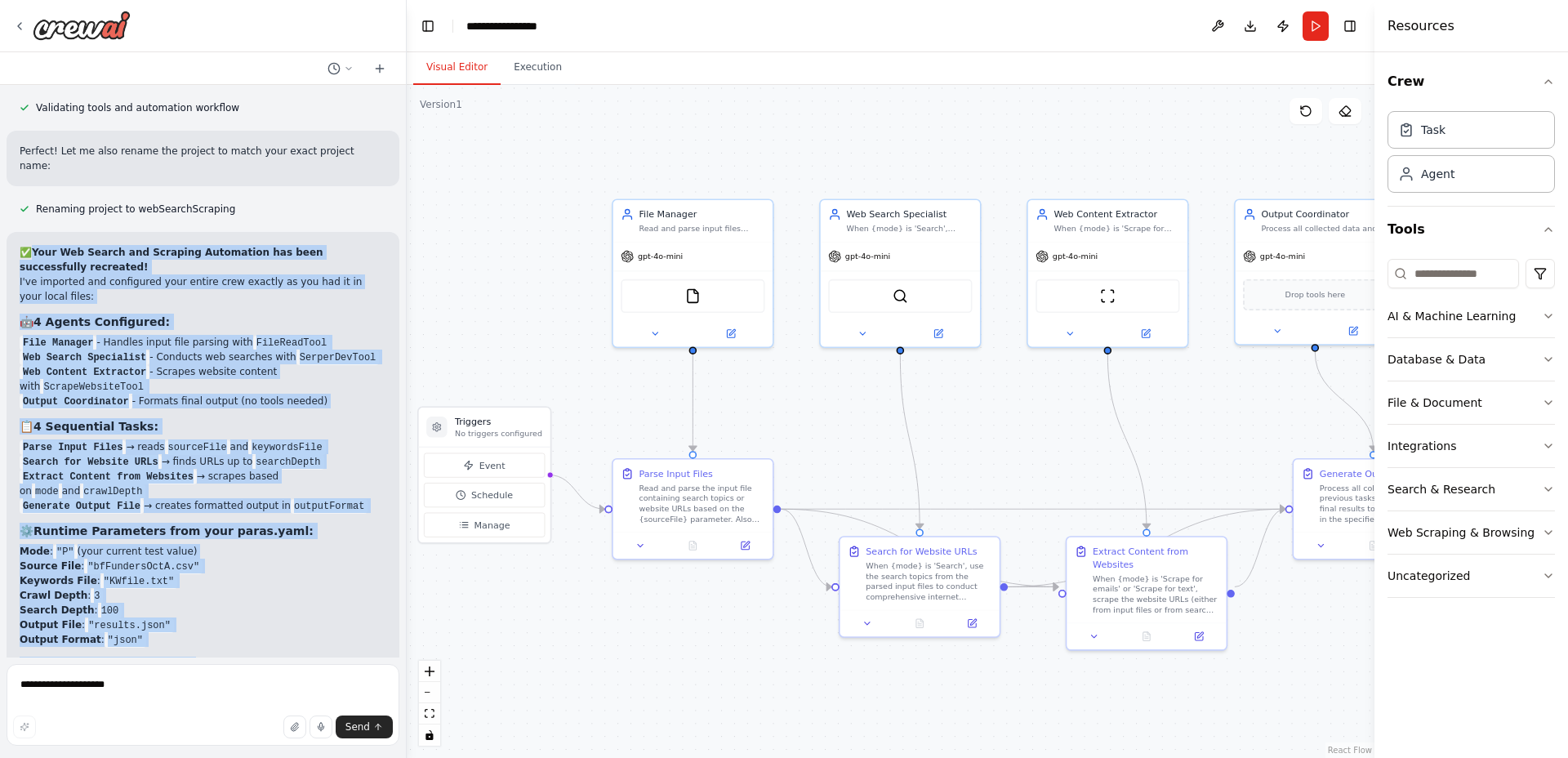
drag, startPoint x: 515, startPoint y: 246, endPoint x: 461, endPoint y: 234, distance: 55.3
click at [461, 234] on div ".deletable-edge-delete-btn { width: 20px; height: 20px; border: 0px solid #ffff…" at bounding box center [891, 421] width 968 height 673
click at [1311, 117] on icon at bounding box center [1306, 110] width 13 height 13
click at [1308, 107] on icon at bounding box center [1306, 110] width 13 height 13
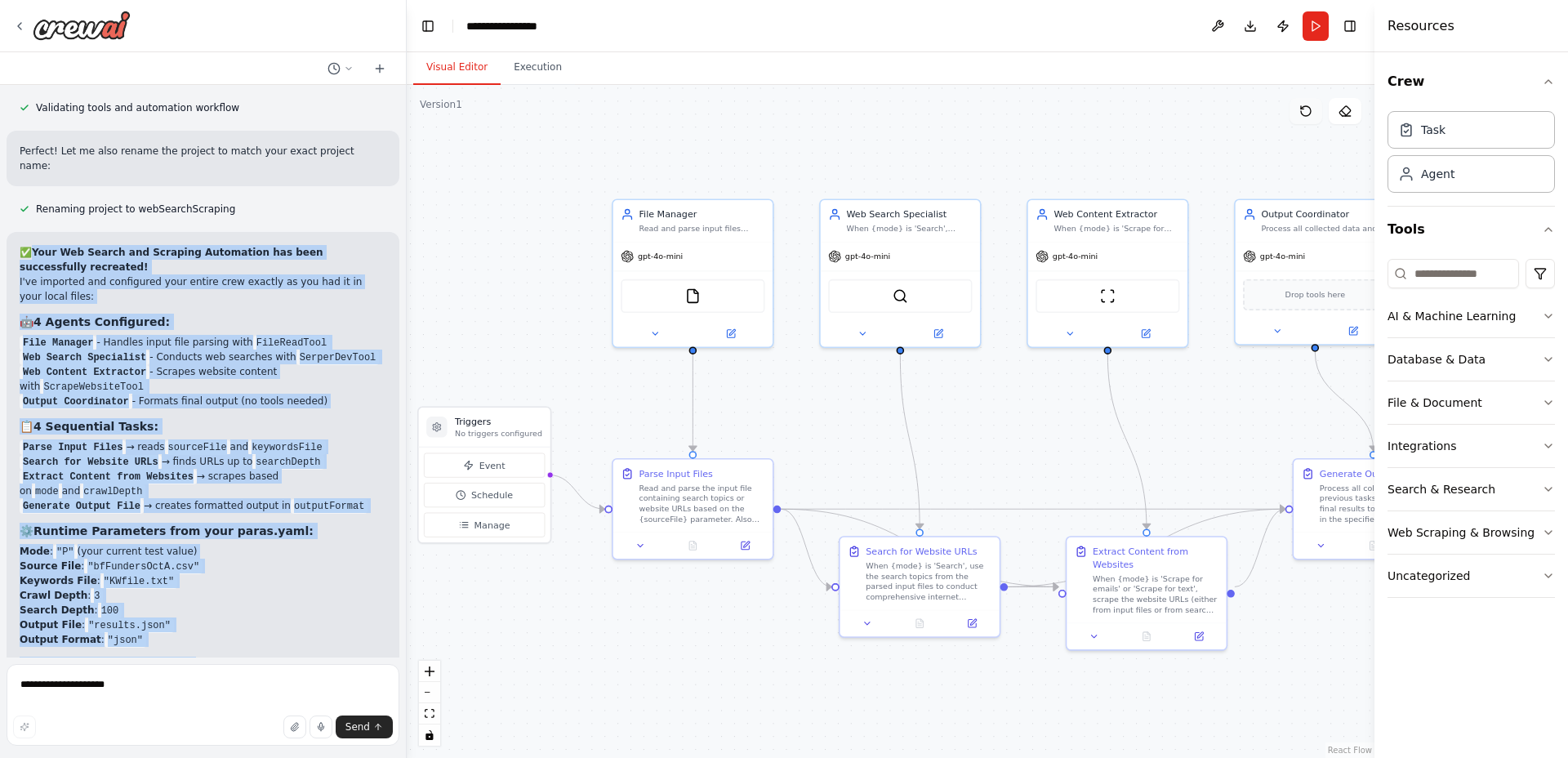
click at [1308, 107] on icon at bounding box center [1306, 110] width 13 height 13
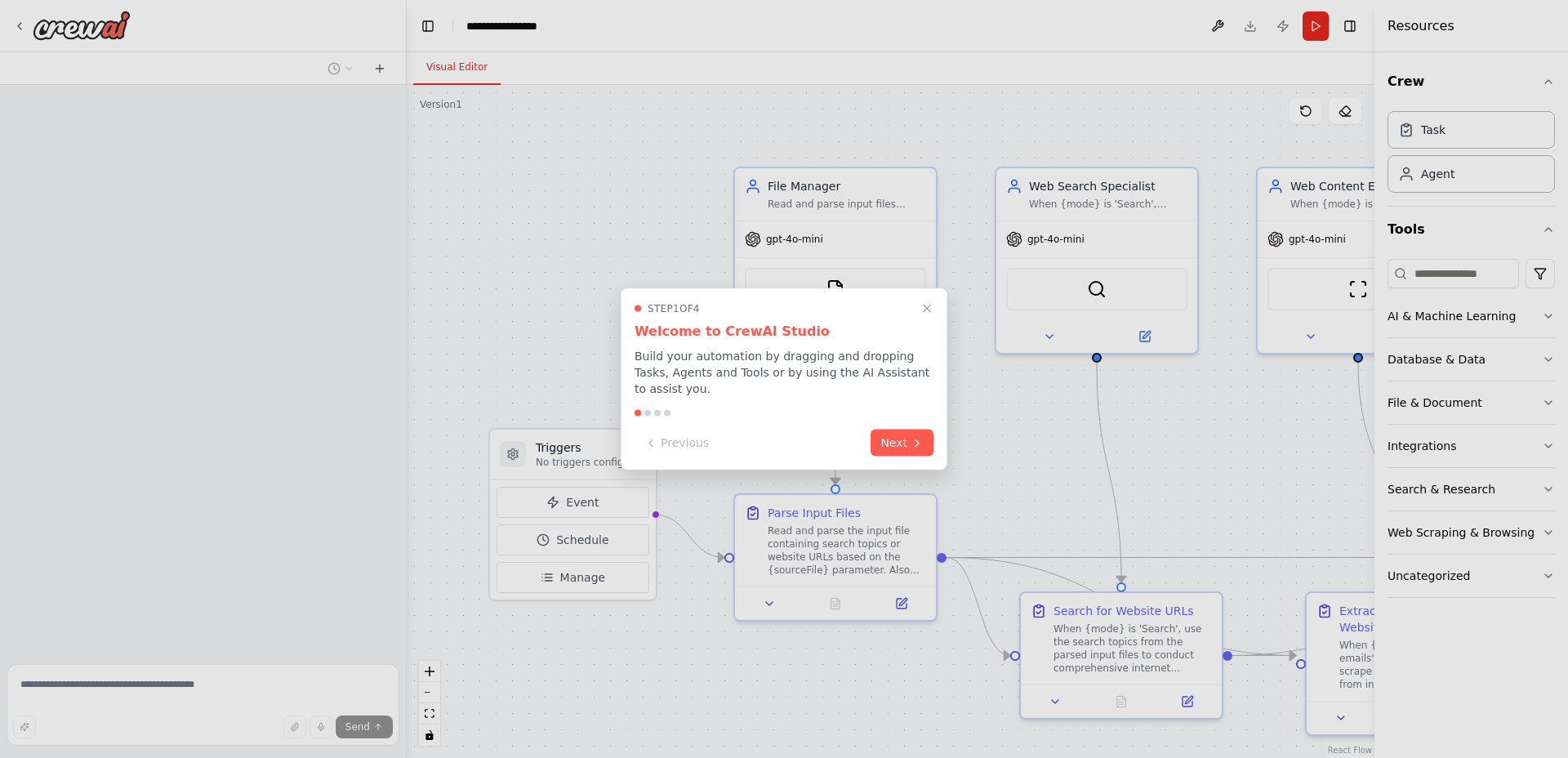
scroll to position [6215, 0]
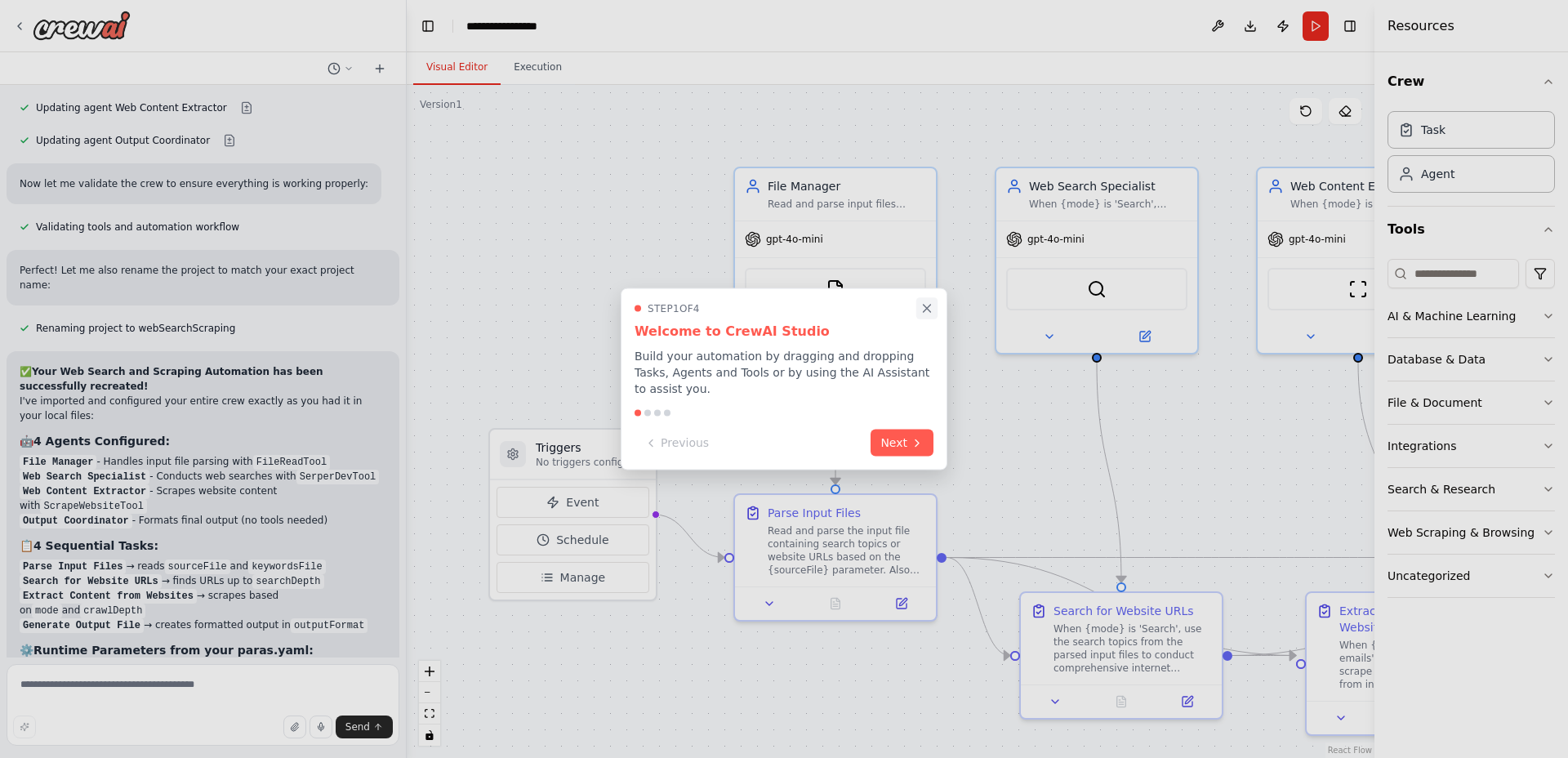
click at [927, 316] on icon "Close walkthrough" at bounding box center [927, 308] width 15 height 15
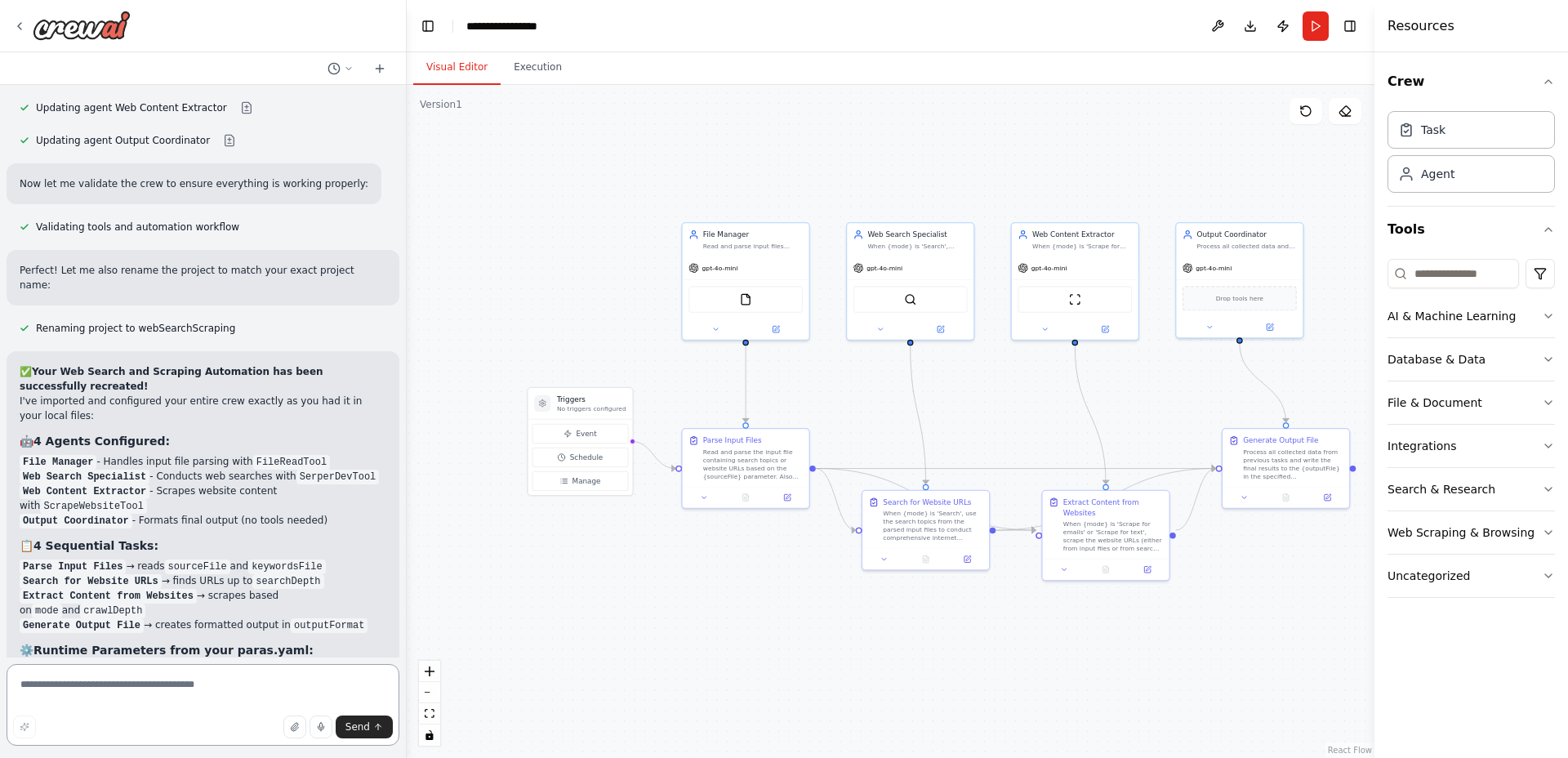
click at [225, 676] on textarea at bounding box center [202, 705] width 393 height 81
click at [1487, 179] on div "Agent" at bounding box center [1472, 173] width 168 height 38
click at [776, 284] on div "FileReadTool" at bounding box center [745, 298] width 114 height 27
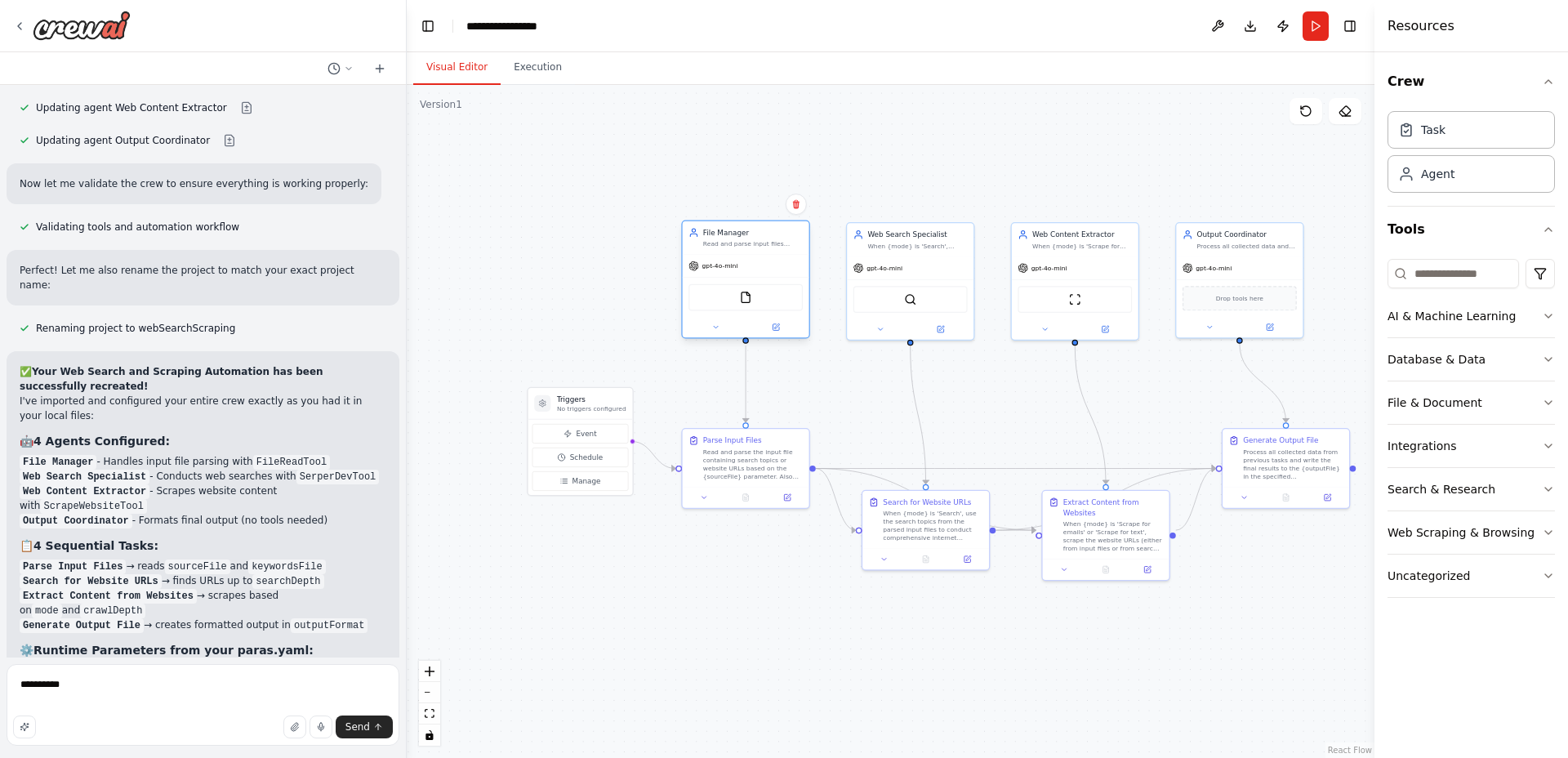
click at [749, 269] on div "gpt-4o-mini" at bounding box center [745, 267] width 126 height 23
click at [784, 332] on button at bounding box center [775, 328] width 58 height 12
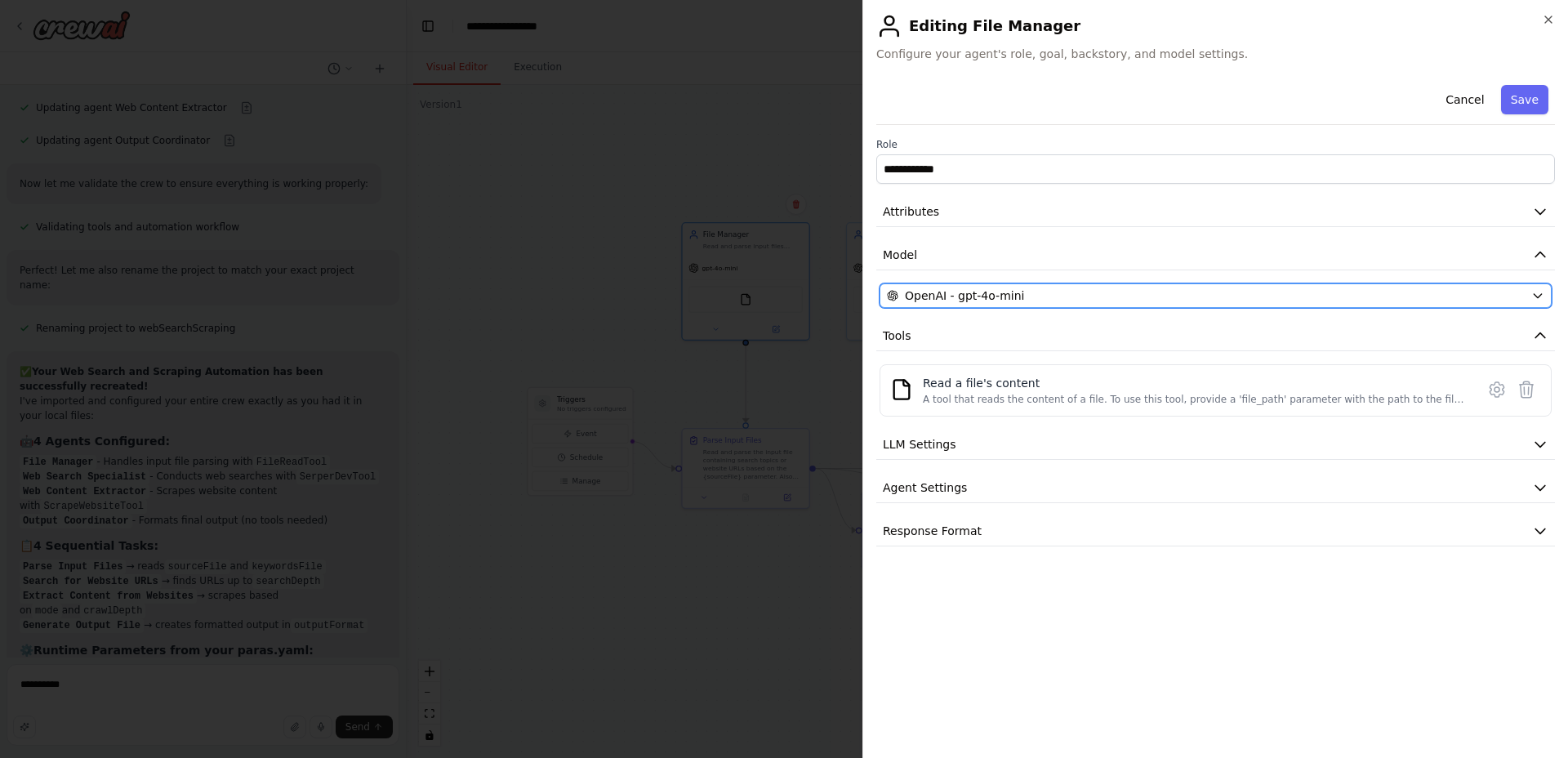
click at [1534, 292] on icon "button" at bounding box center [1537, 295] width 13 height 13
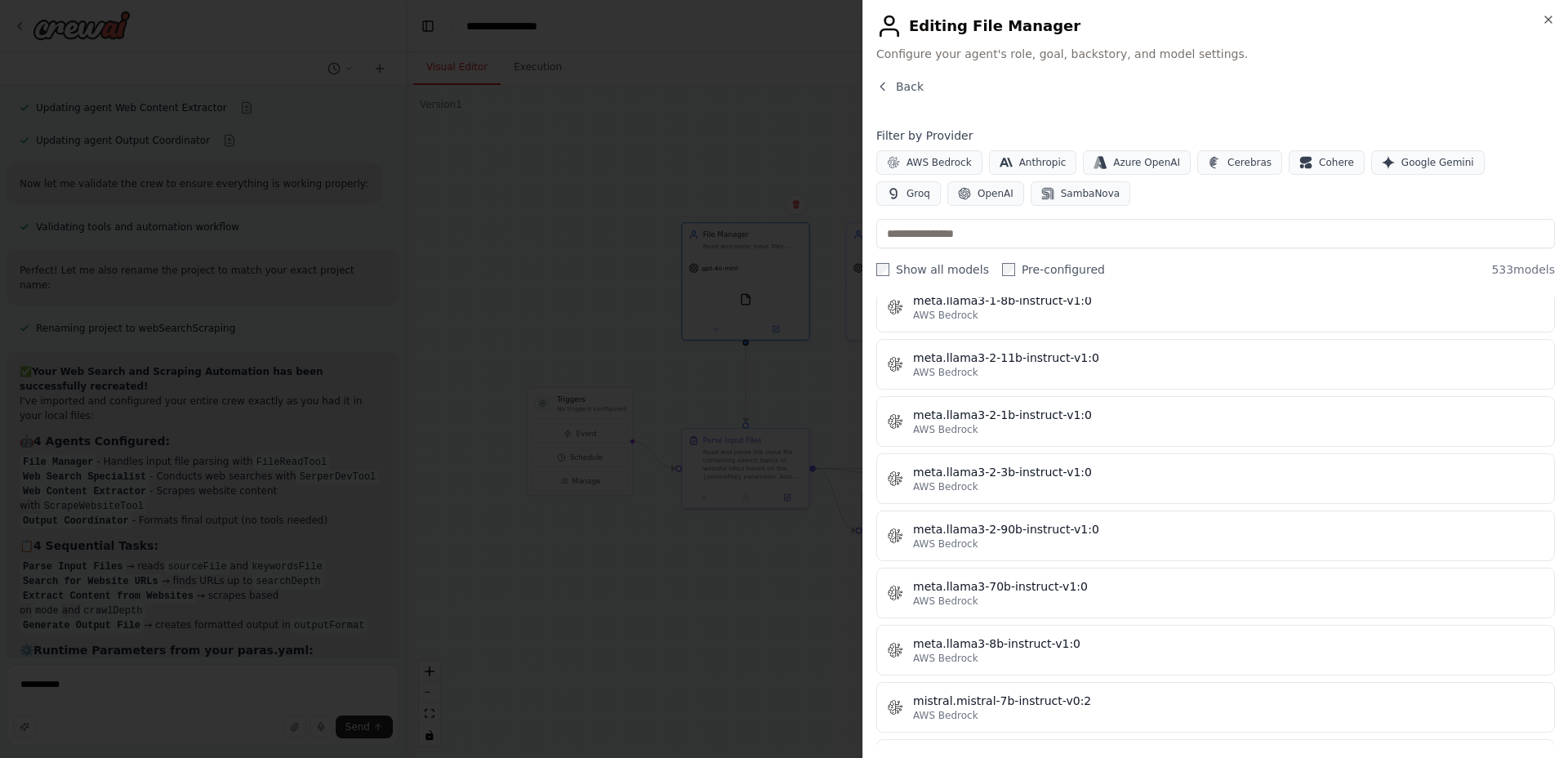
scroll to position [7627, 0]
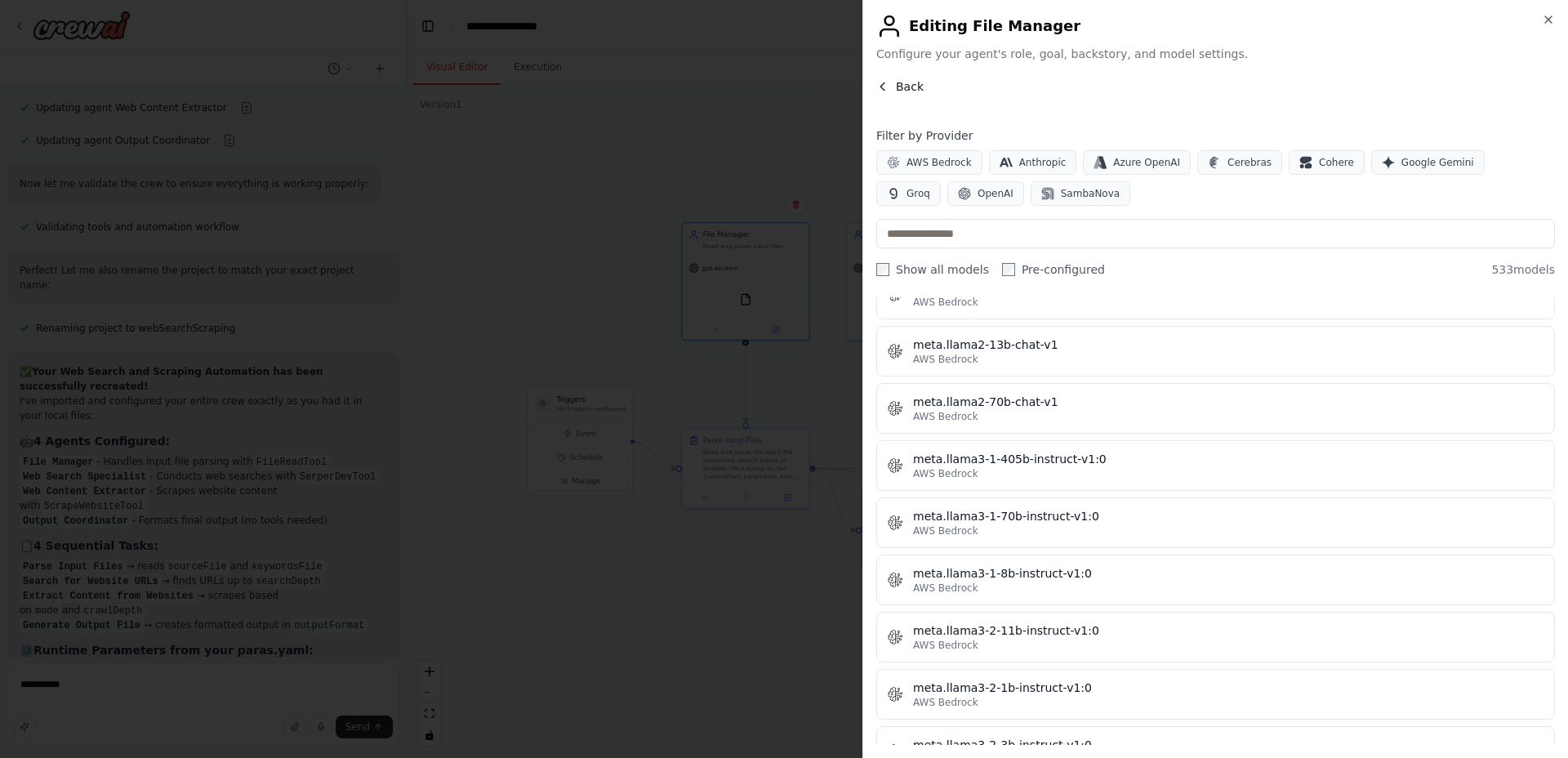
click at [892, 84] on button "Back" at bounding box center [900, 87] width 48 height 16
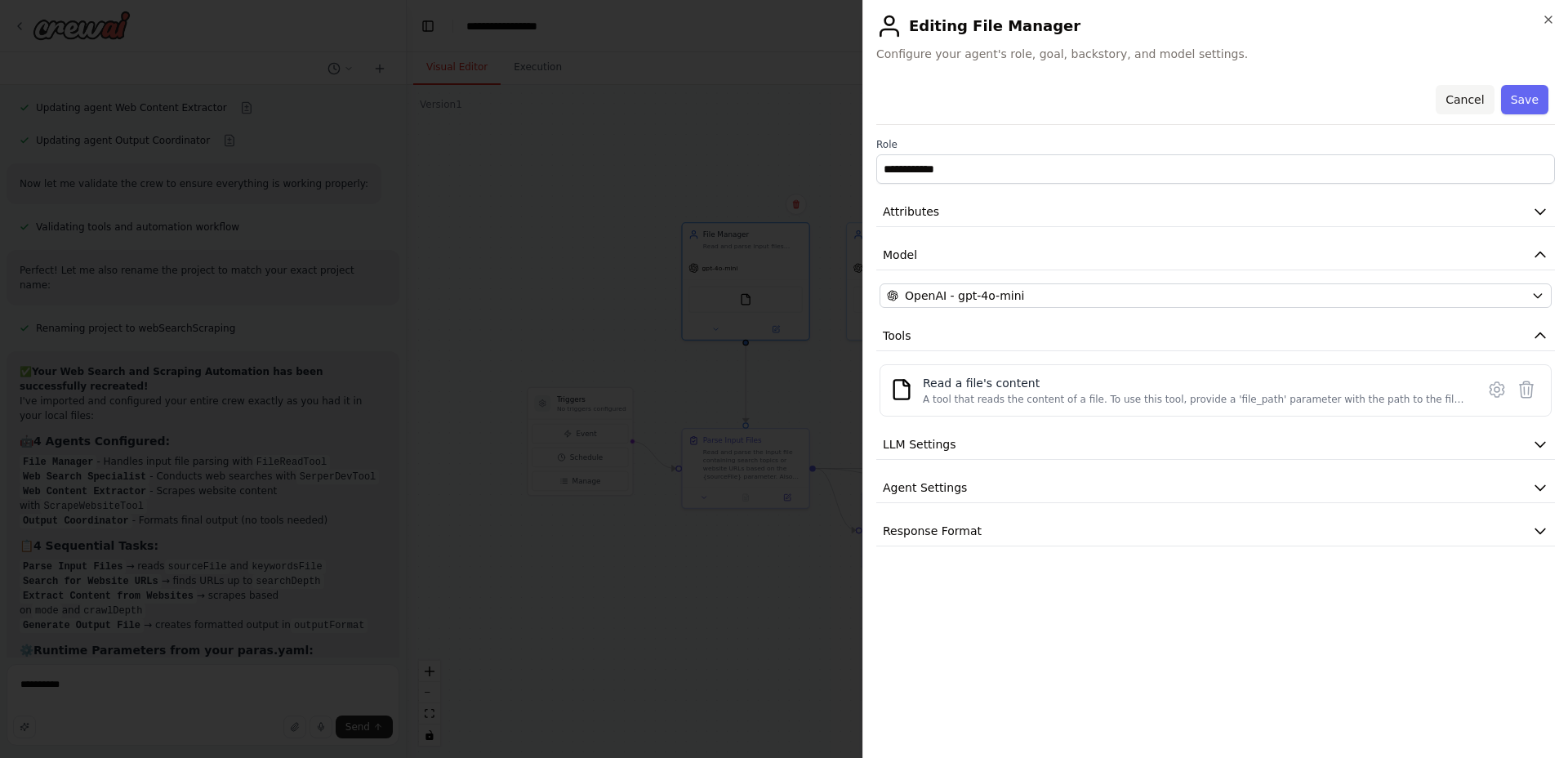
click at [1463, 89] on button "Cancel" at bounding box center [1465, 99] width 58 height 29
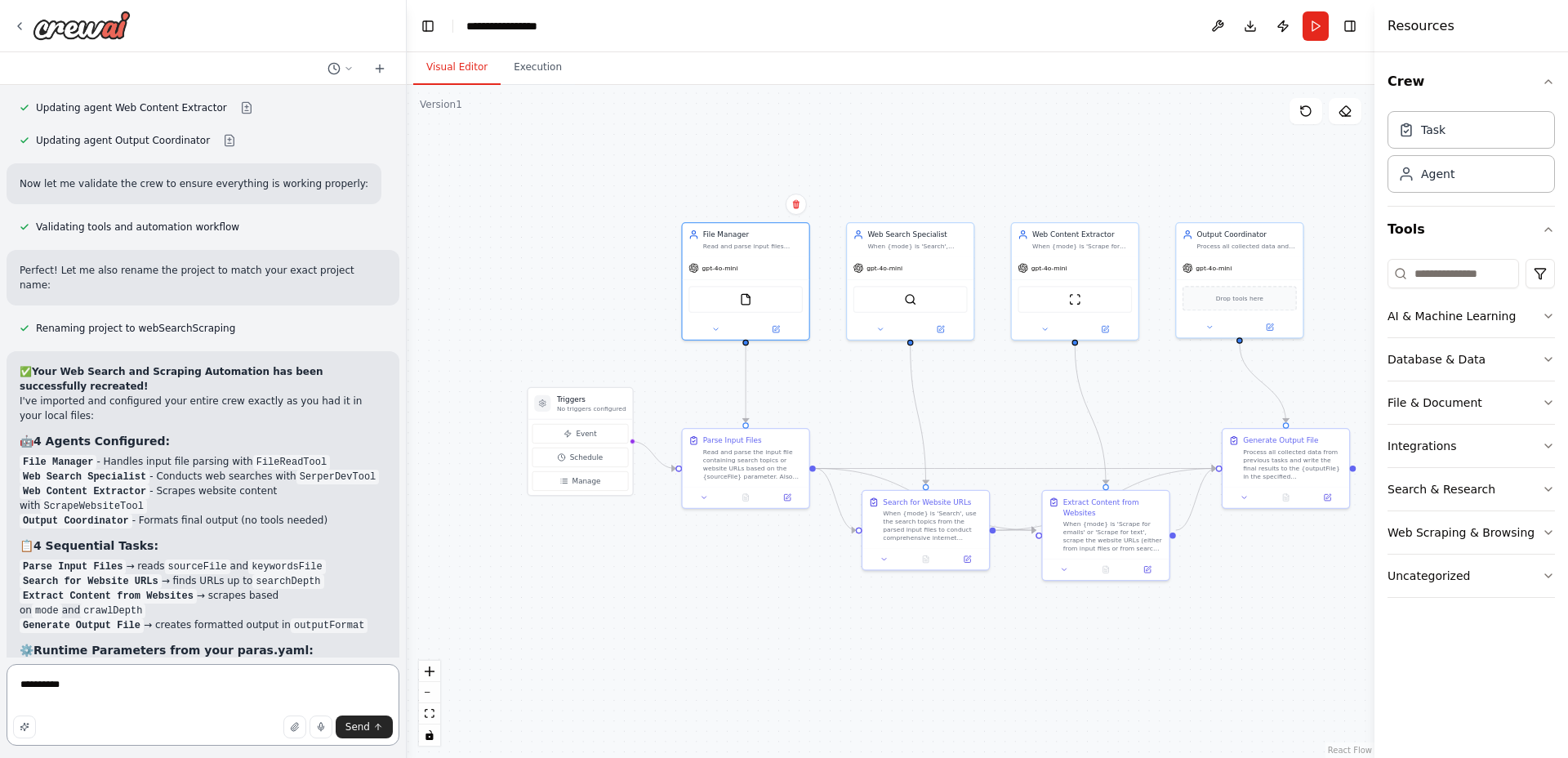
click at [162, 689] on textarea "**********" at bounding box center [202, 705] width 393 height 81
drag, startPoint x: 162, startPoint y: 689, endPoint x: 26, endPoint y: 667, distance: 137.8
click at [0, 680] on div "Build a crewAI crew that does the following: Accepts at run time the following …" at bounding box center [203, 379] width 407 height 758
click at [727, 268] on span "gpt-4o-mini" at bounding box center [720, 266] width 36 height 8
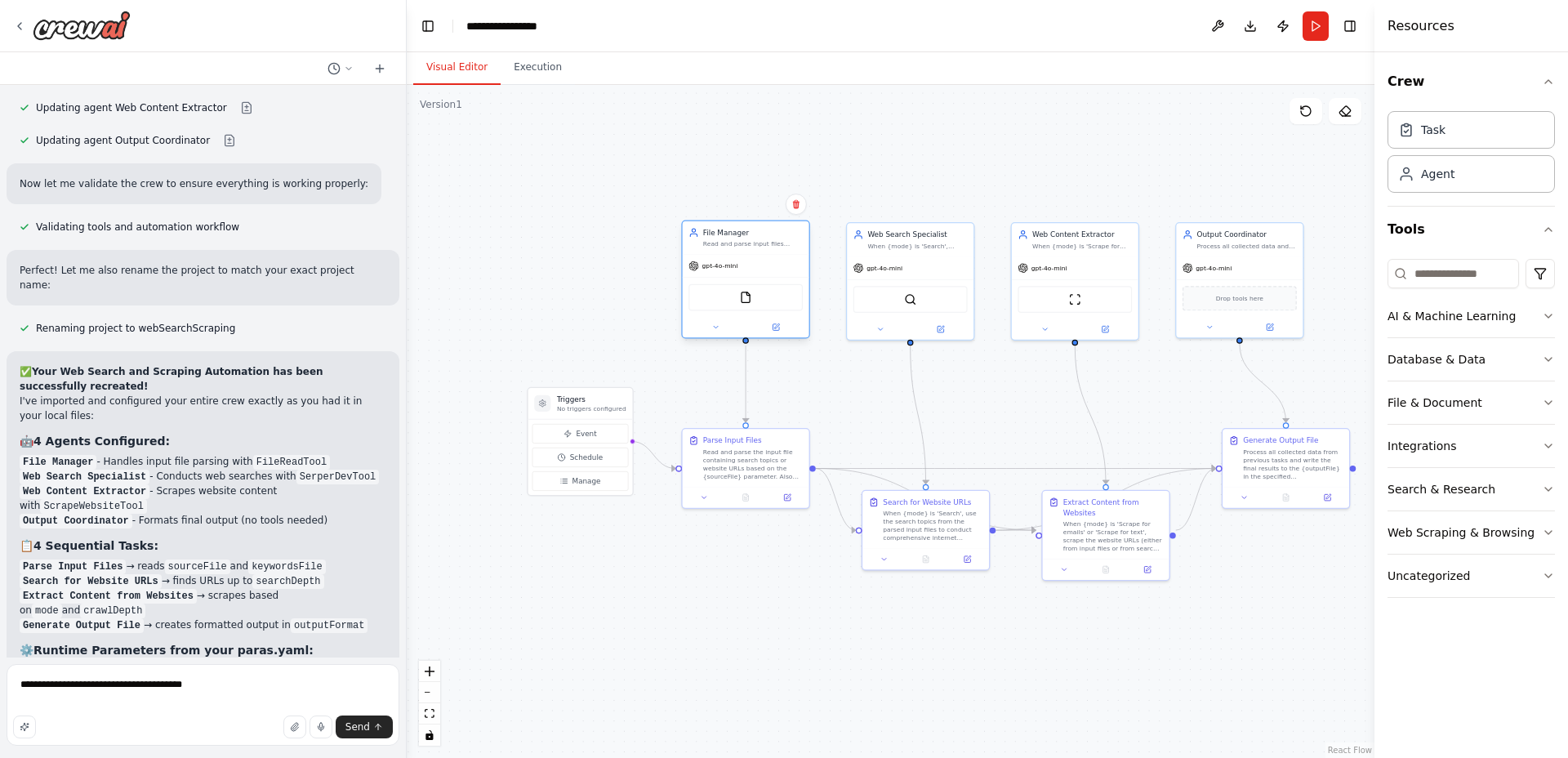
click at [727, 268] on span "gpt-4o-mini" at bounding box center [720, 266] width 36 height 8
click at [749, 307] on div "FileReadTool" at bounding box center [745, 298] width 114 height 27
click at [739, 289] on div "FileReadTool" at bounding box center [745, 298] width 114 height 27
click at [565, 221] on div ".deletable-edge-delete-btn { width: 20px; height: 20px; border: 0px solid #ffff…" at bounding box center [891, 421] width 968 height 673
click at [773, 247] on div "File Manager Read and parse input files containing search topics, website URLs,…" at bounding box center [745, 238] width 126 height 33
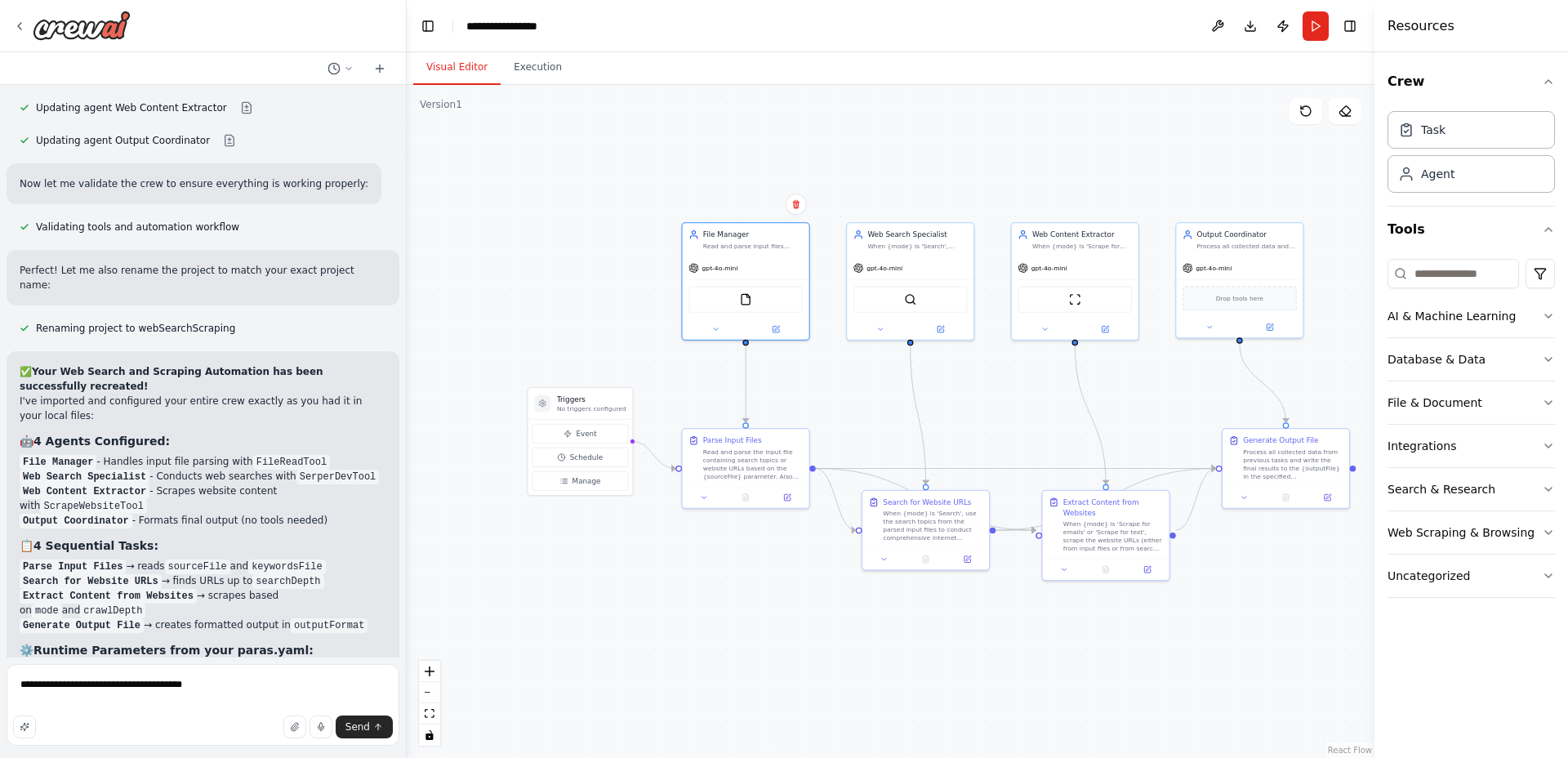
click at [1224, 158] on div ".deletable-edge-delete-btn { width: 20px; height: 20px; border: 0px solid #ffff…" at bounding box center [891, 421] width 968 height 673
click at [1307, 114] on icon at bounding box center [1306, 110] width 13 height 13
click at [781, 328] on button at bounding box center [775, 328] width 58 height 12
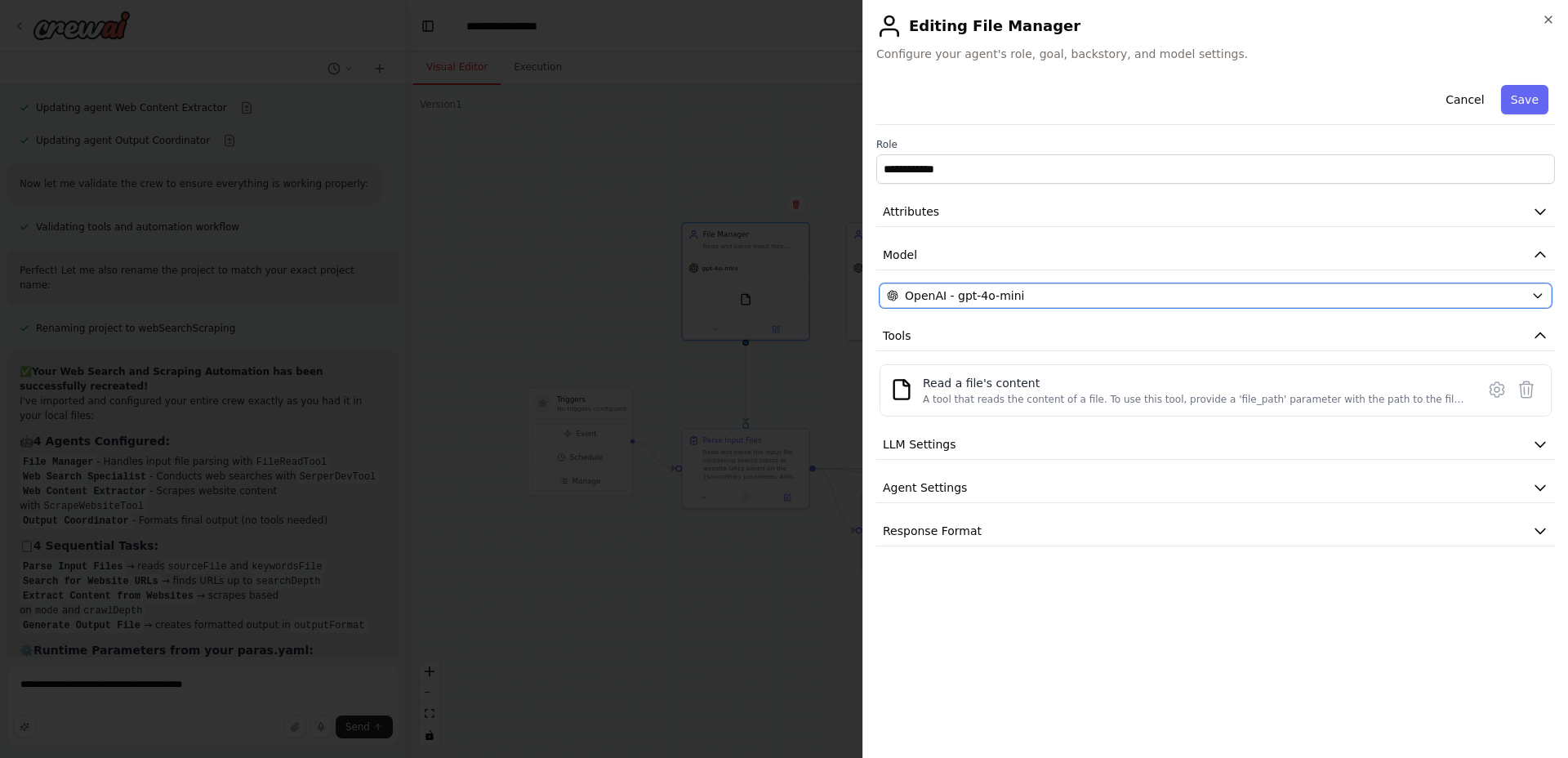
drag, startPoint x: 1059, startPoint y: 292, endPoint x: 849, endPoint y: 259, distance: 212.6
click at [843, 262] on body "Build a crewAI crew that does the following: Accepts at run time the following …" at bounding box center [784, 379] width 1568 height 758
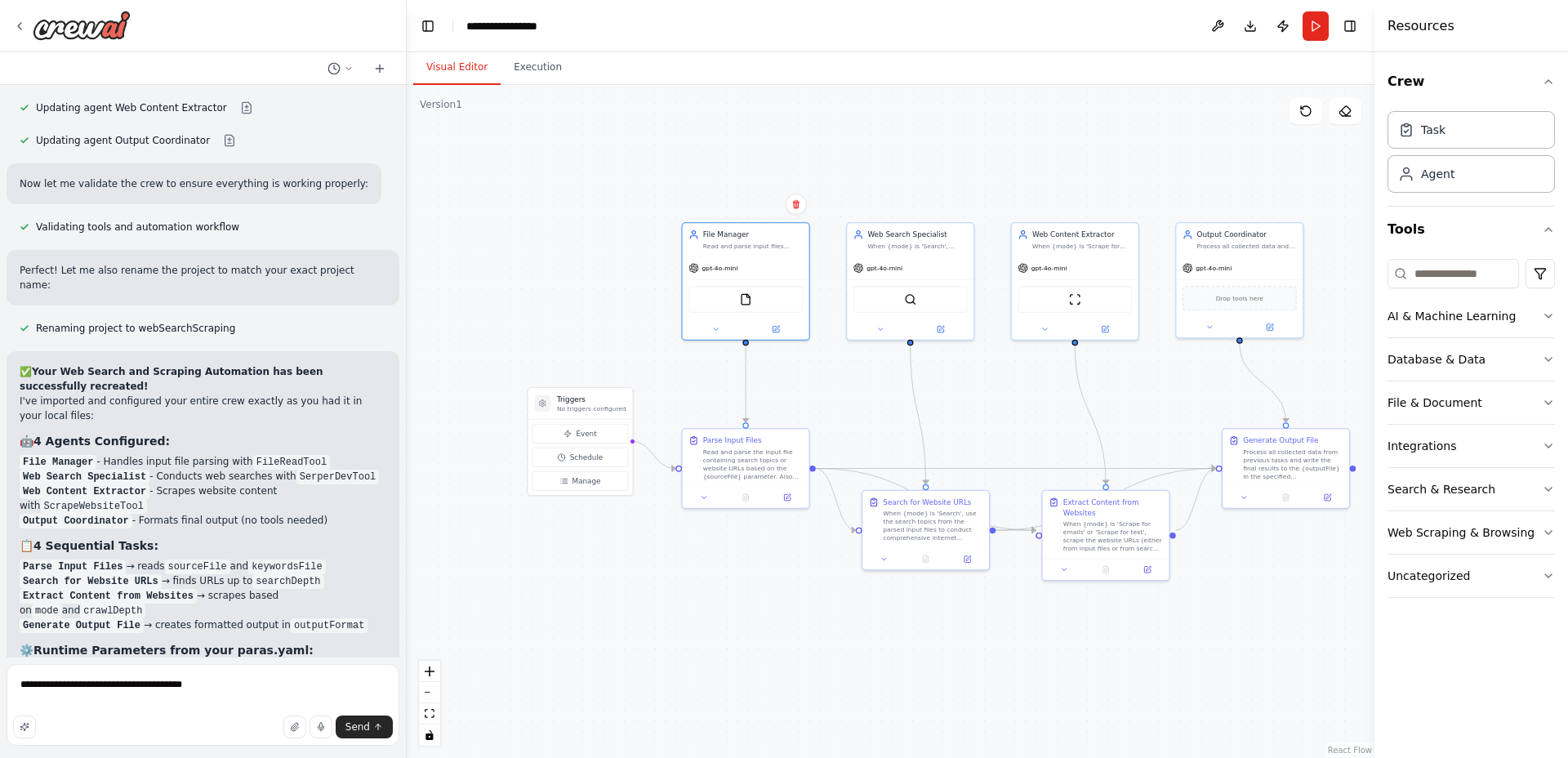
click at [783, 341] on div ".deletable-edge-delete-btn { width: 20px; height: 20px; border: 0px solid #ffff…" at bounding box center [891, 421] width 968 height 673
click at [788, 337] on div at bounding box center [745, 327] width 126 height 20
click at [756, 307] on div "FileReadTool" at bounding box center [745, 298] width 114 height 27
click at [748, 309] on div "FileReadTool" at bounding box center [745, 298] width 114 height 27
click at [757, 307] on div "FileReadTool" at bounding box center [745, 298] width 114 height 27
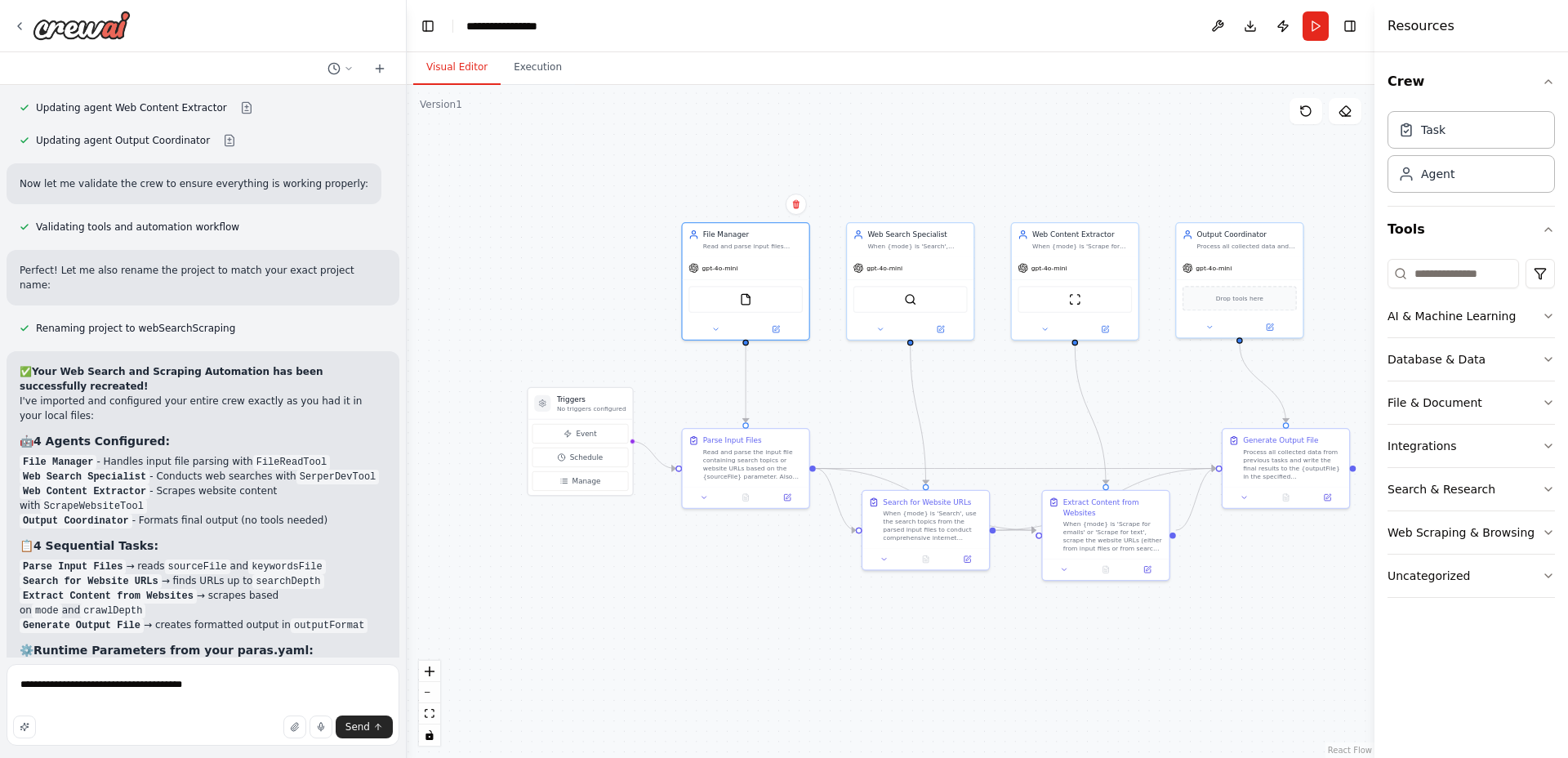
click at [863, 182] on div ".deletable-edge-delete-btn { width: 20px; height: 20px; border: 0px solid #ffff…" at bounding box center [891, 421] width 968 height 673
click at [786, 277] on div "FileReadTool" at bounding box center [745, 297] width 126 height 40
click at [890, 178] on div ".deletable-edge-delete-btn { width: 20px; height: 20px; border: 0px solid #ffff…" at bounding box center [891, 421] width 968 height 673
click at [246, 683] on textarea "**********" at bounding box center [202, 705] width 393 height 81
paste textarea "**********"
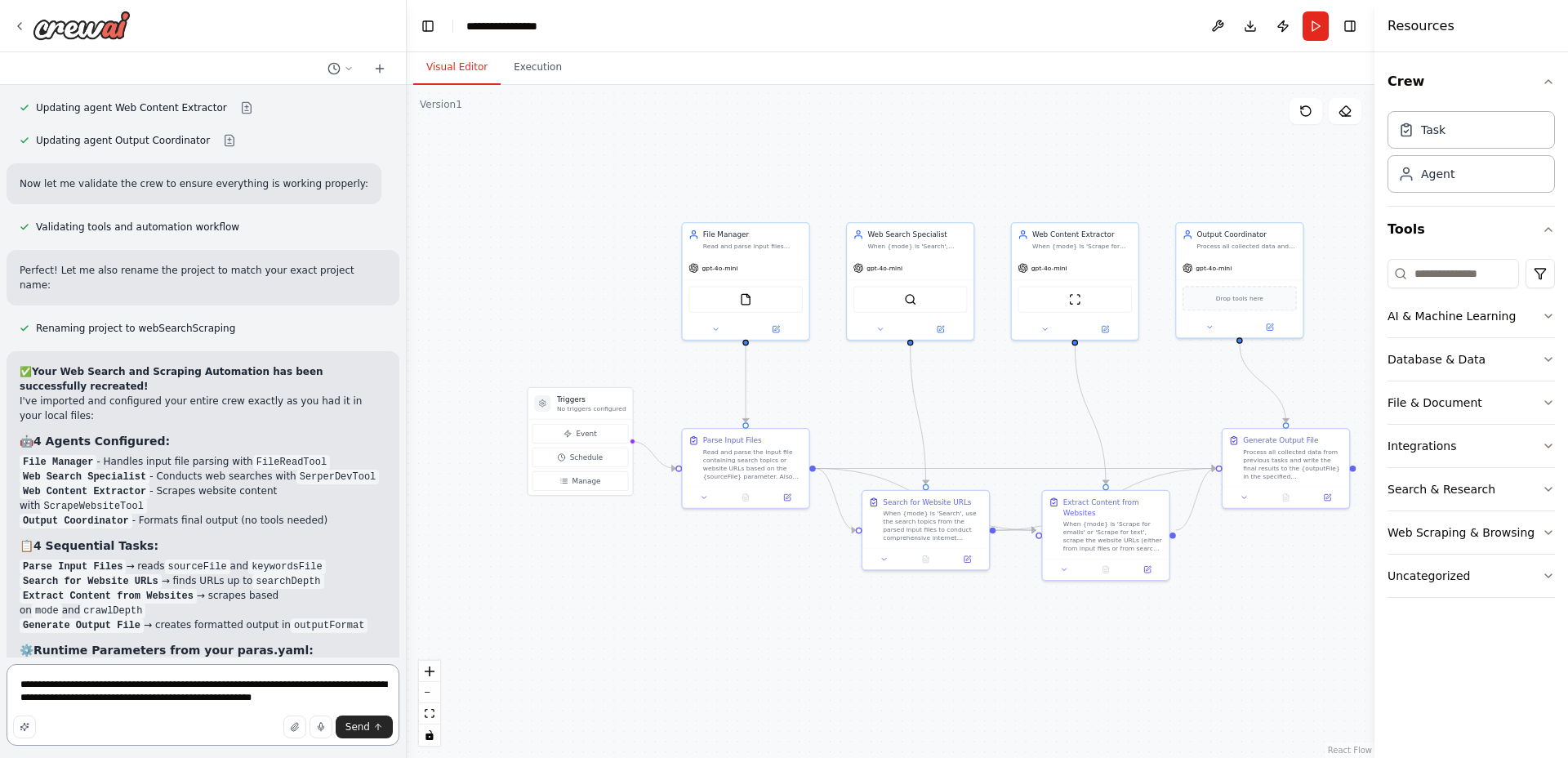
paste textarea "**********"
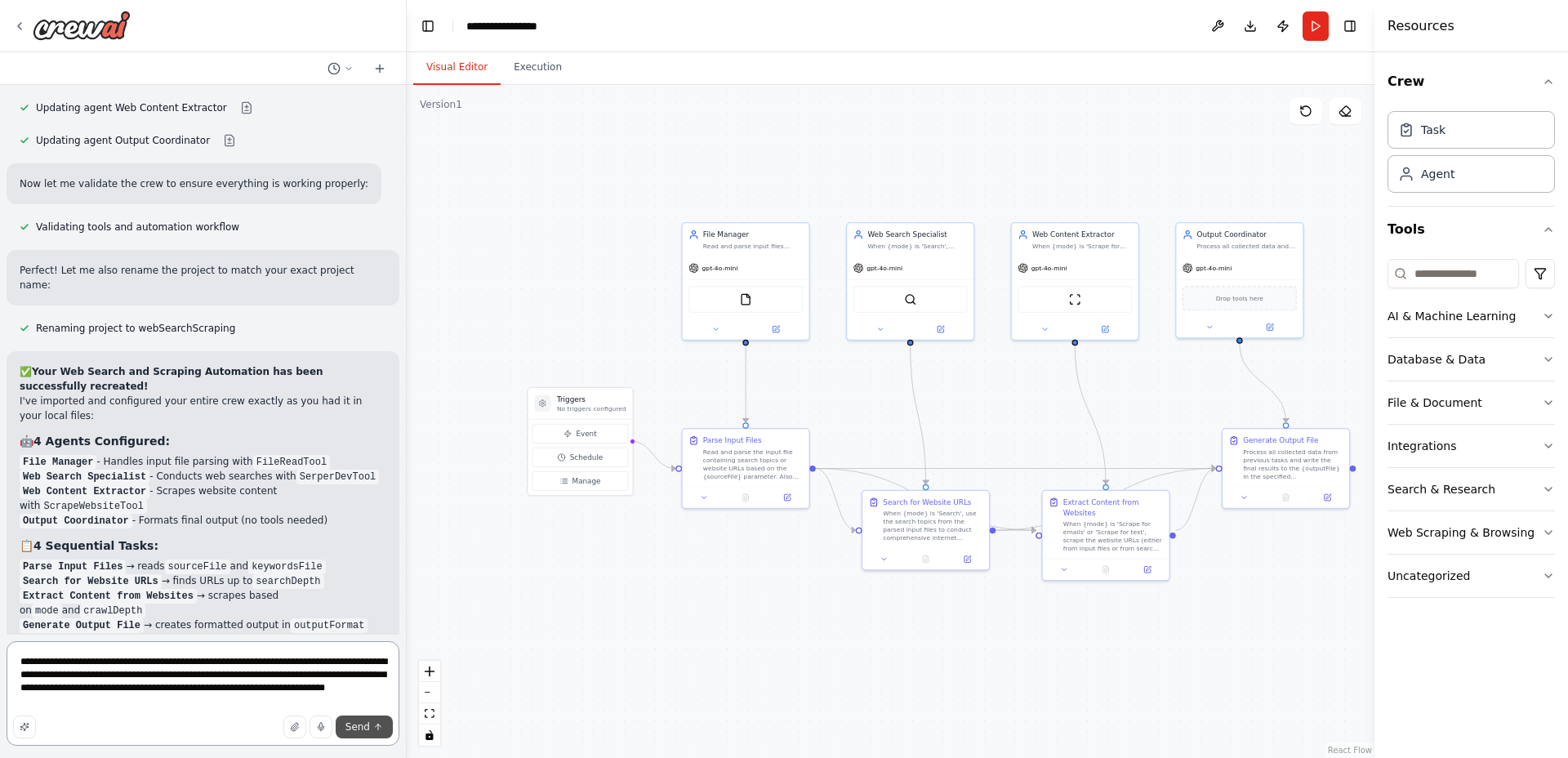
type textarea "**********"
click at [354, 721] on span "Send" at bounding box center [358, 727] width 25 height 13
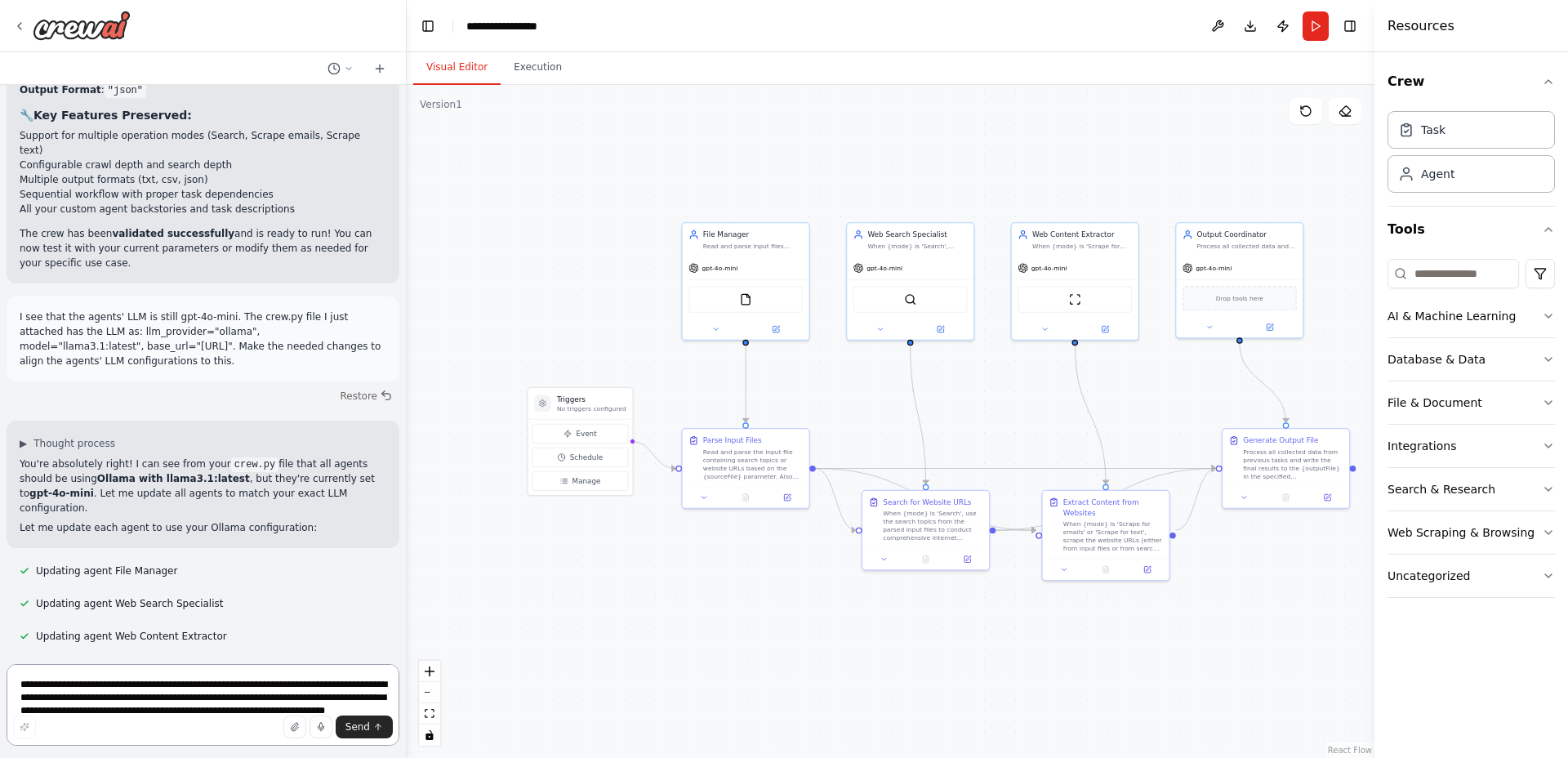
scroll to position [6612, 0]
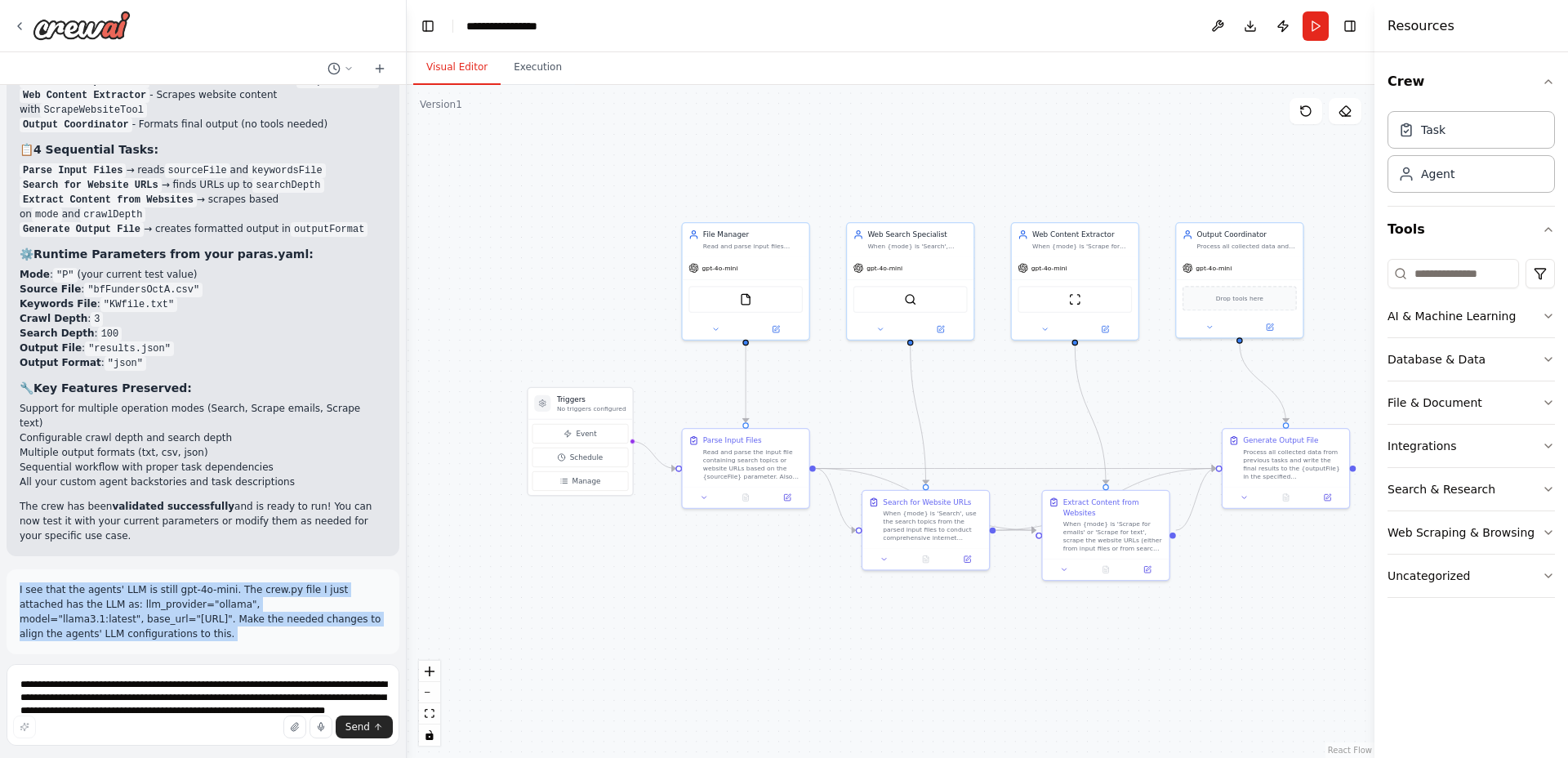
drag, startPoint x: 18, startPoint y: 286, endPoint x: 113, endPoint y: 558, distance: 288.1
click at [111, 558] on div "Build a crewAI crew that does the following: Accepts at run time the following …" at bounding box center [203, 371] width 406 height 572
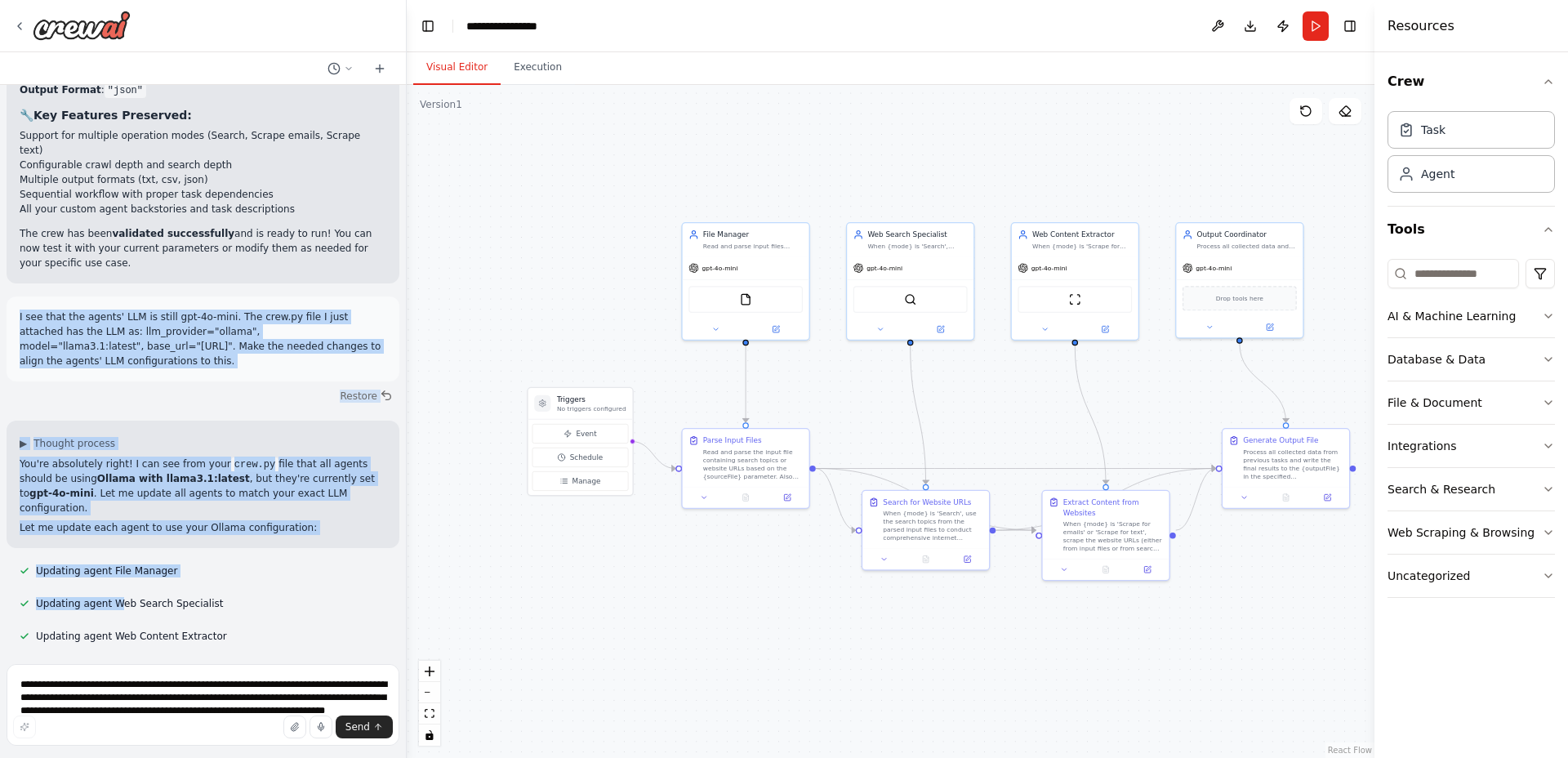
scroll to position [7157, 0]
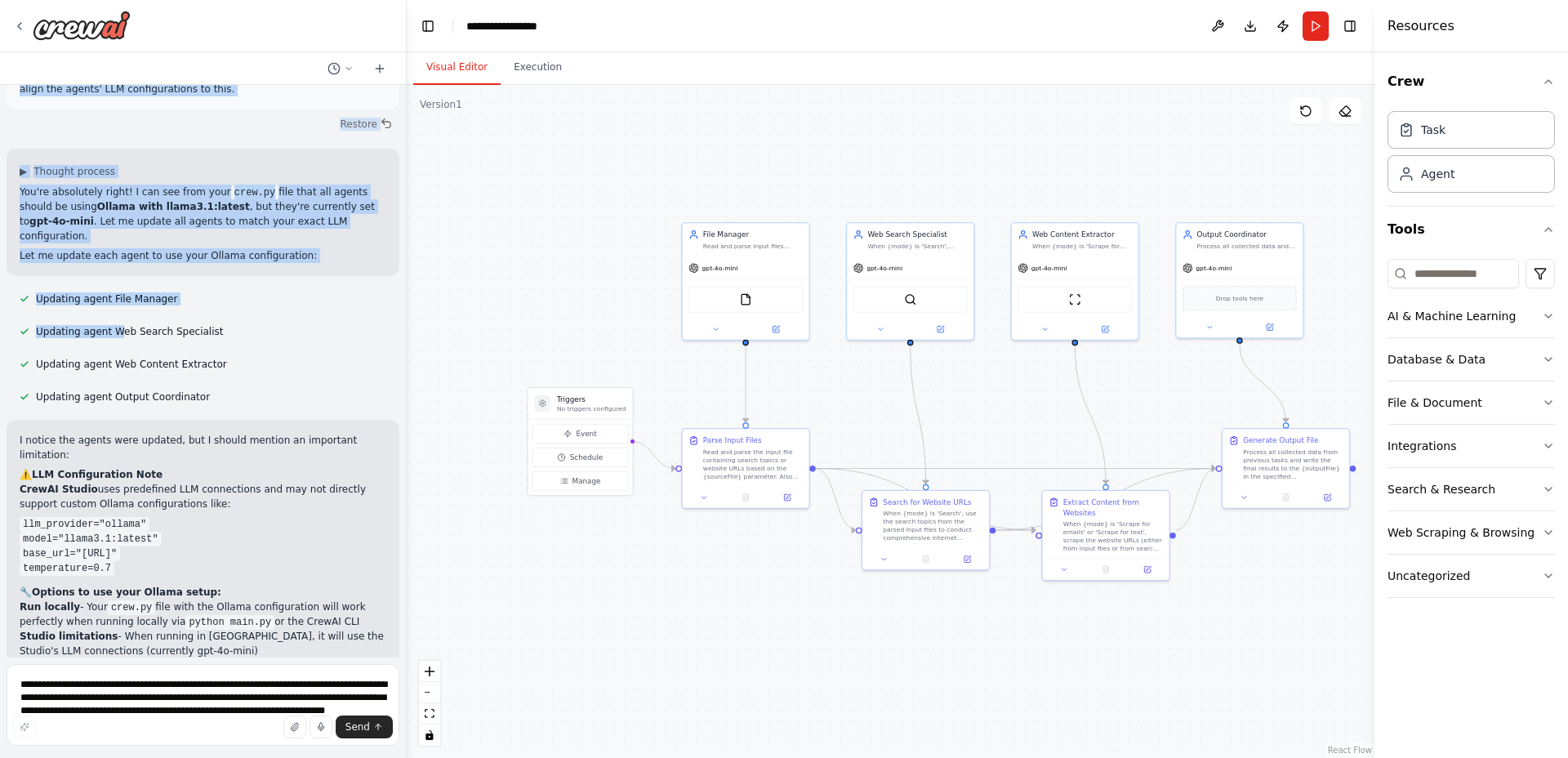
click at [207, 737] on p "Your automation structure is perfectly preserved - it's just the LLM provider t…" at bounding box center [202, 759] width 366 height 44
copy div "L ips dolo sit ametco' ADI el seddo eiu-8t-inci. Utl etdo.ma aliq E admi veniam…"
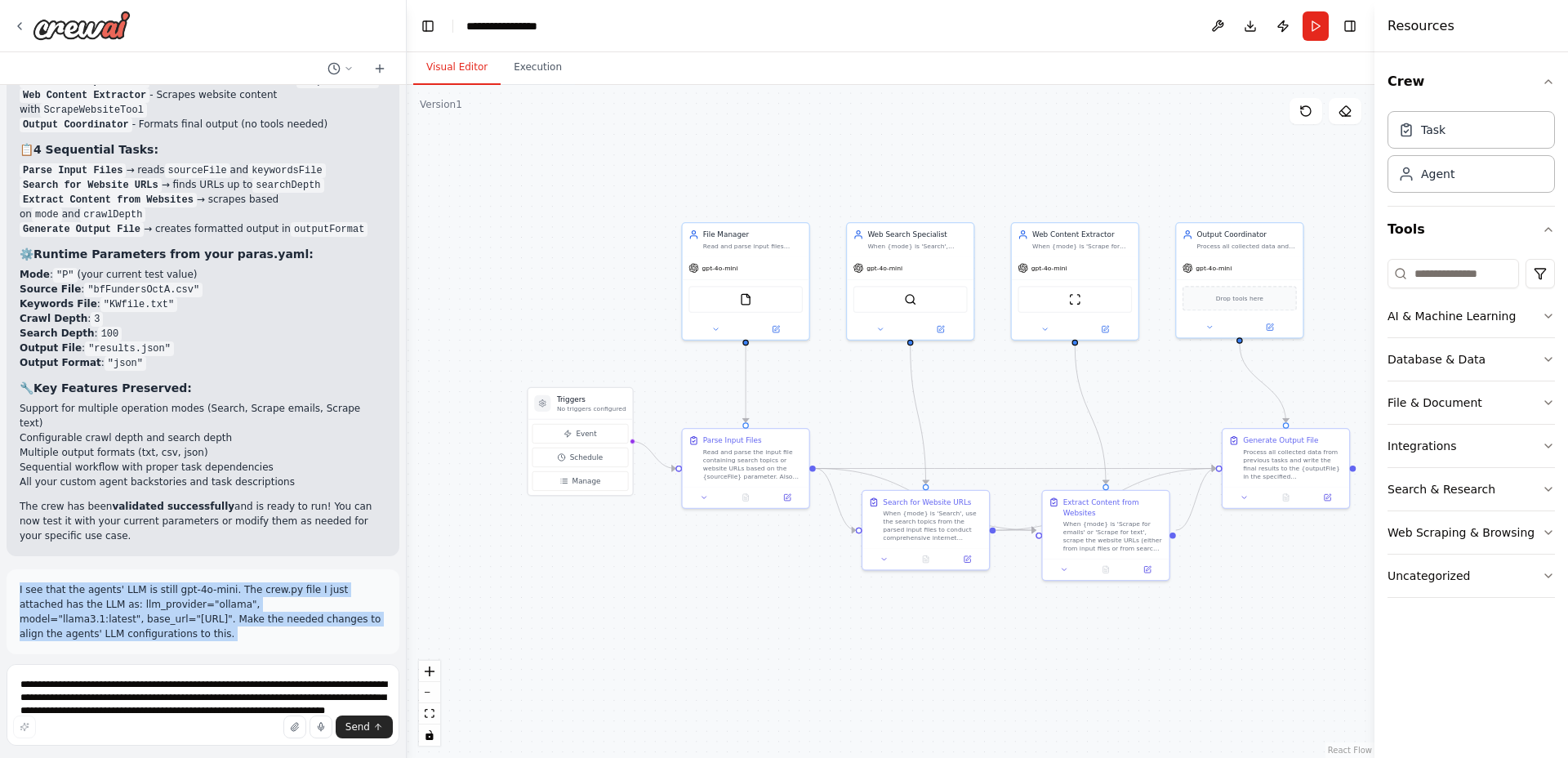
click at [450, 315] on div ".deletable-edge-delete-btn { width: 20px; height: 20px; border: 0px solid #ffff…" at bounding box center [891, 421] width 968 height 673
click at [205, 570] on div "I see that the agents' LLM is still gpt-4o-mini. The crew.py file I just attach…" at bounding box center [202, 612] width 393 height 85
